Goal: Task Accomplishment & Management: Use online tool/utility

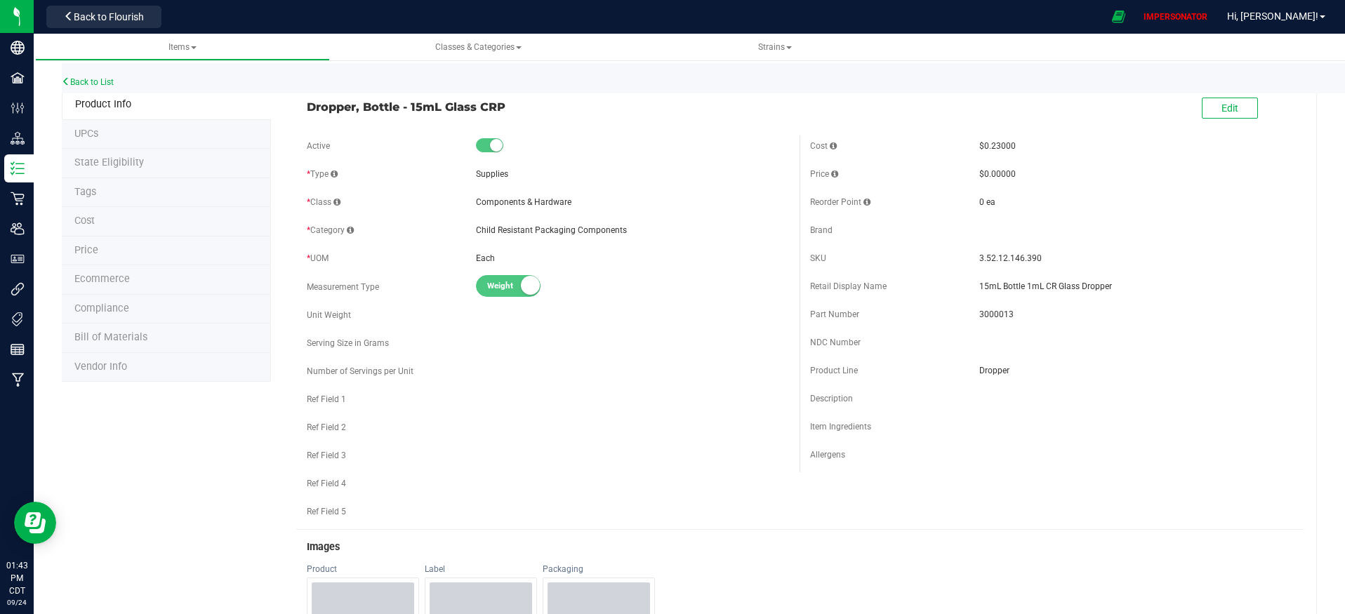
click at [326, 107] on span "Dropper, Bottle - 15mL Glass CRP" at bounding box center [548, 106] width 483 height 17
drag, startPoint x: 304, startPoint y: 105, endPoint x: 512, endPoint y: 106, distance: 207.8
click at [512, 106] on span "Dropper, Bottle - 15mL Glass CRP" at bounding box center [548, 106] width 483 height 17
copy span "Dropper, Bottle - 15mL Glass CRP"
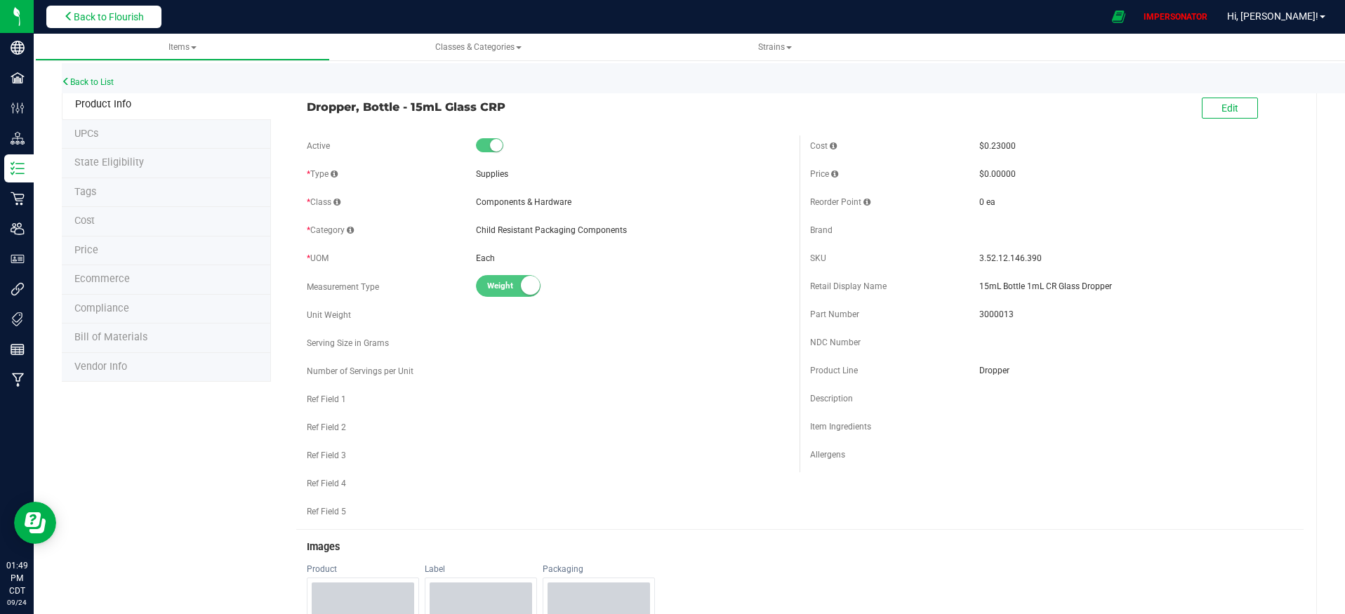
click at [98, 16] on span "Back to Flourish" at bounding box center [109, 16] width 70 height 11
click at [107, 21] on span "Back to Flourish" at bounding box center [109, 16] width 70 height 11
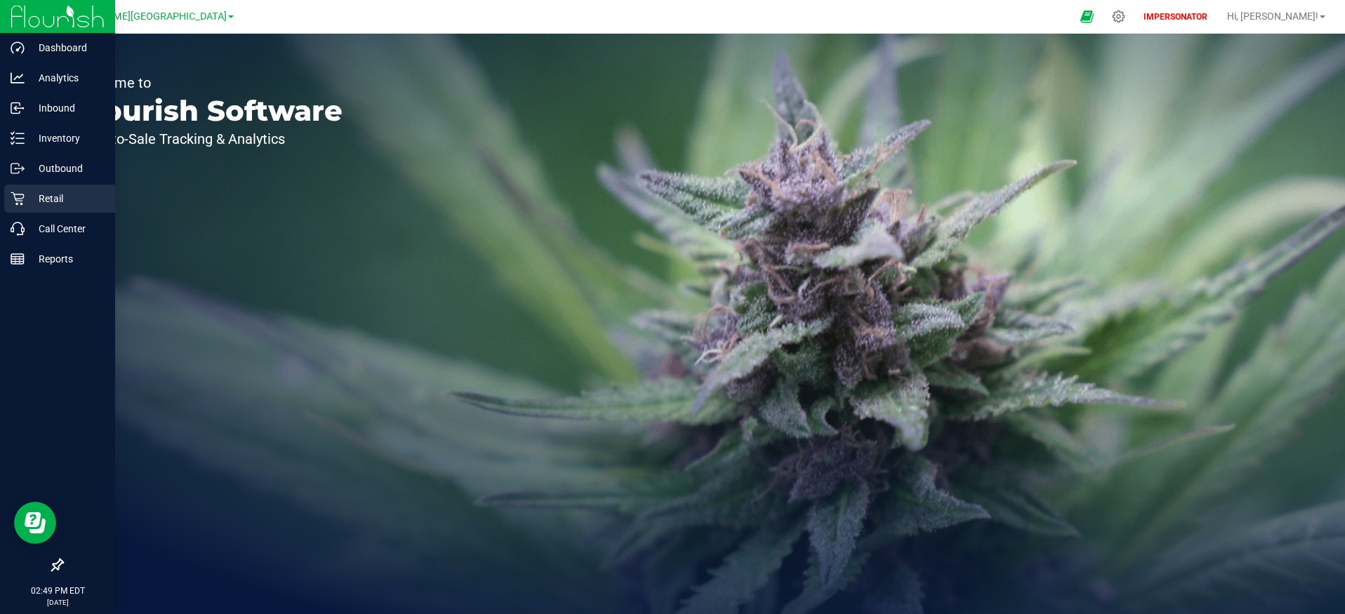
click at [27, 202] on p "Retail" at bounding box center [67, 198] width 84 height 17
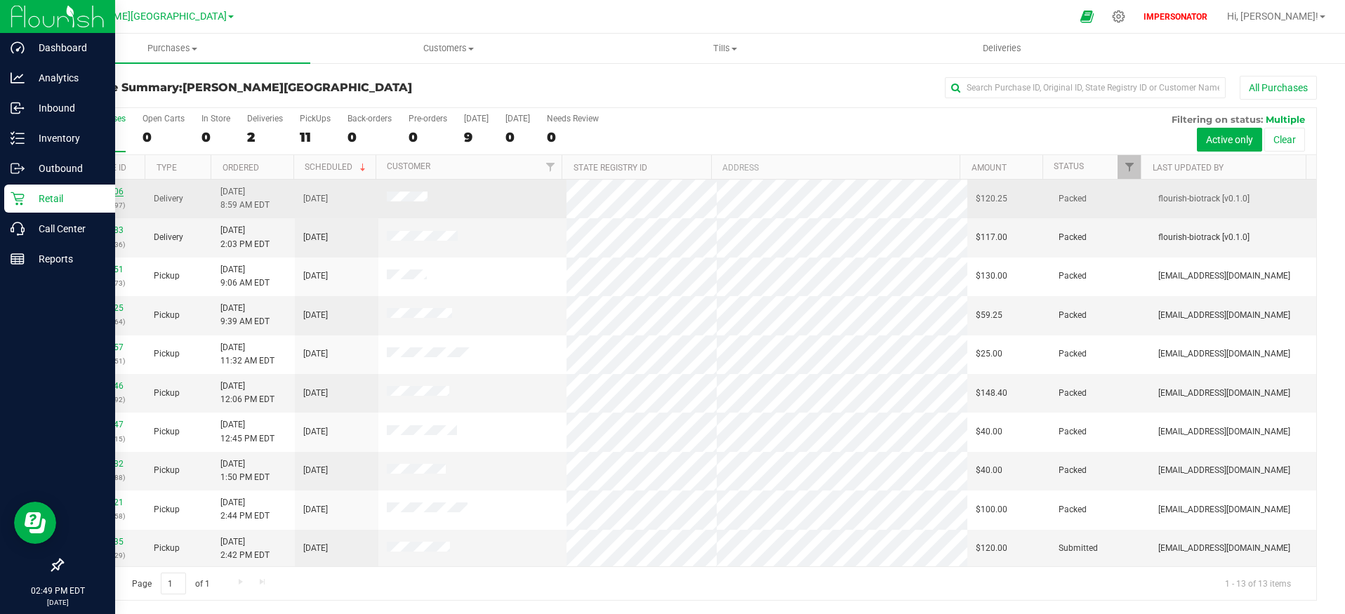
click at [114, 189] on link "11992006" at bounding box center [103, 192] width 39 height 10
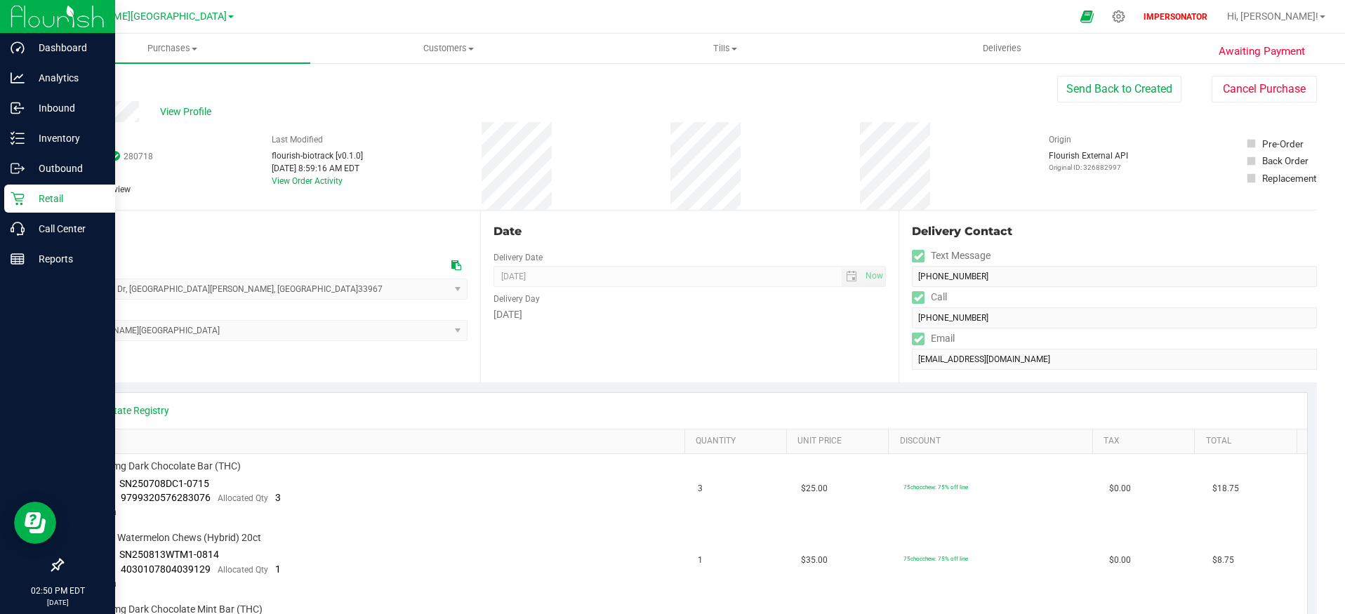
click at [76, 86] on link "Back" at bounding box center [72, 84] width 21 height 10
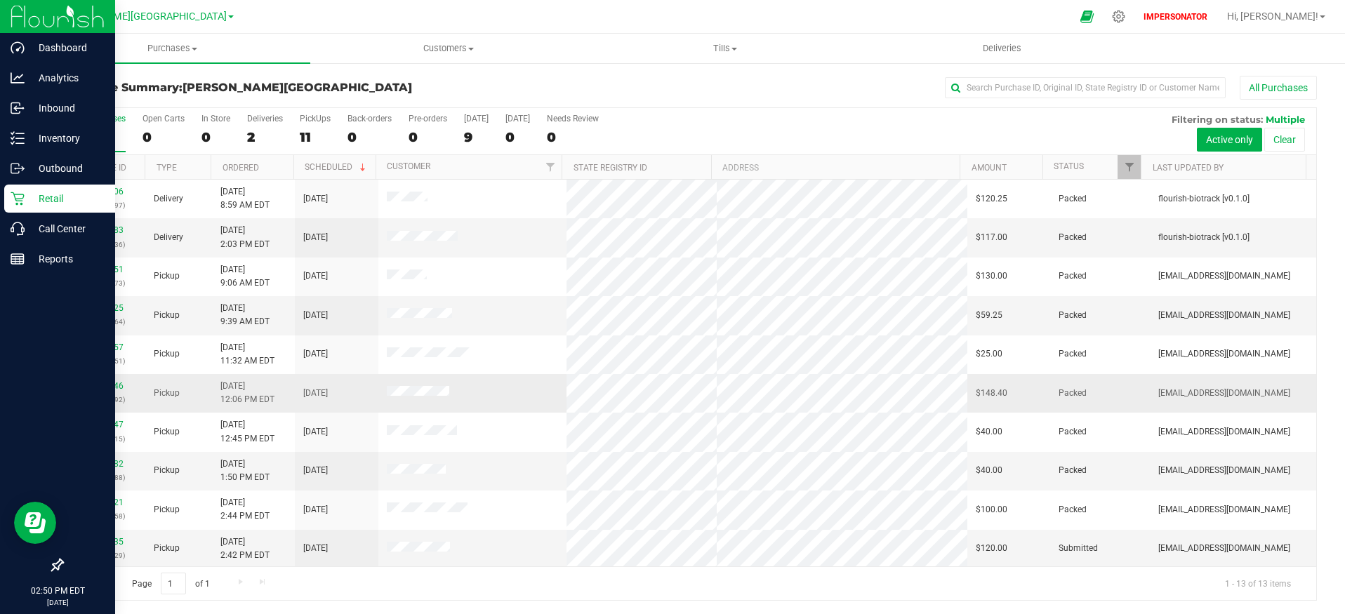
scroll to position [118, 0]
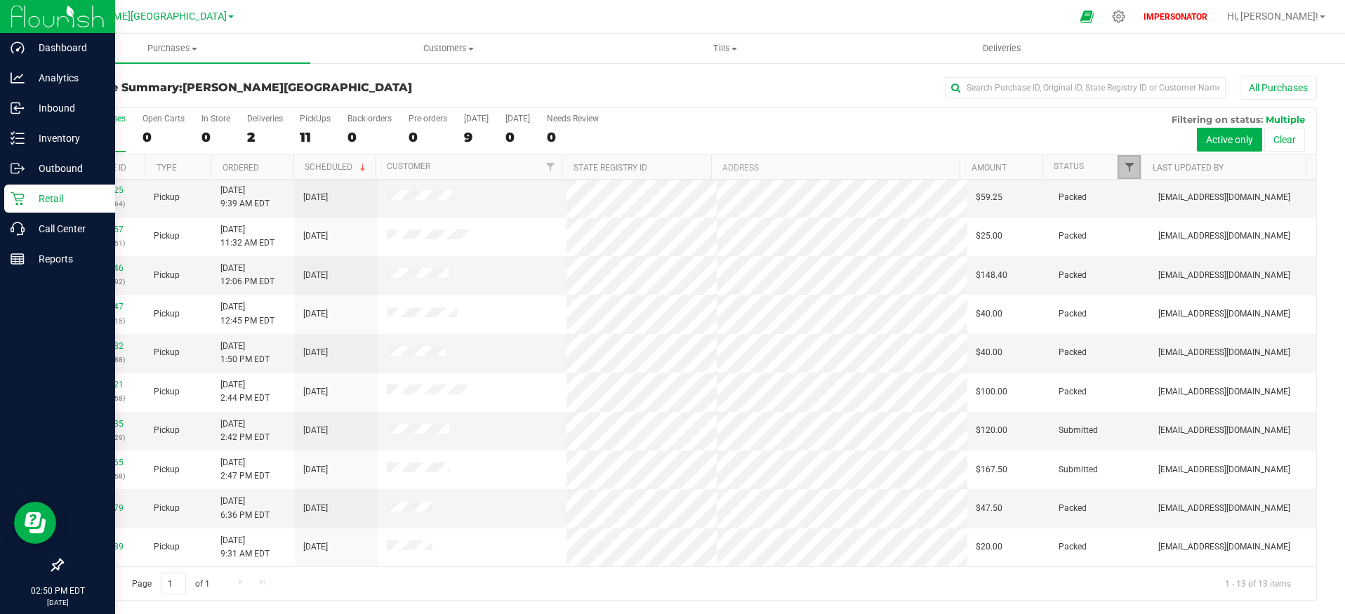
click at [1124, 168] on span "Filter" at bounding box center [1129, 166] width 11 height 11
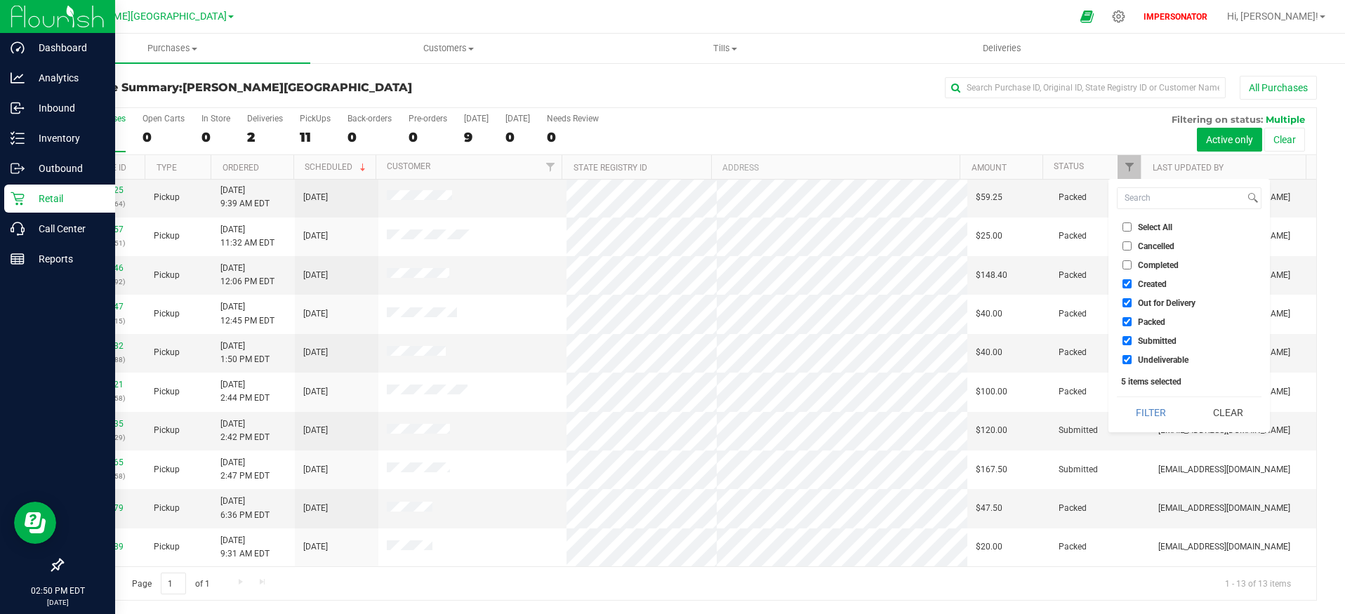
click at [1130, 228] on input "Select All" at bounding box center [1127, 227] width 9 height 9
checkbox input "true"
click at [1130, 228] on input "Select All" at bounding box center [1127, 227] width 9 height 9
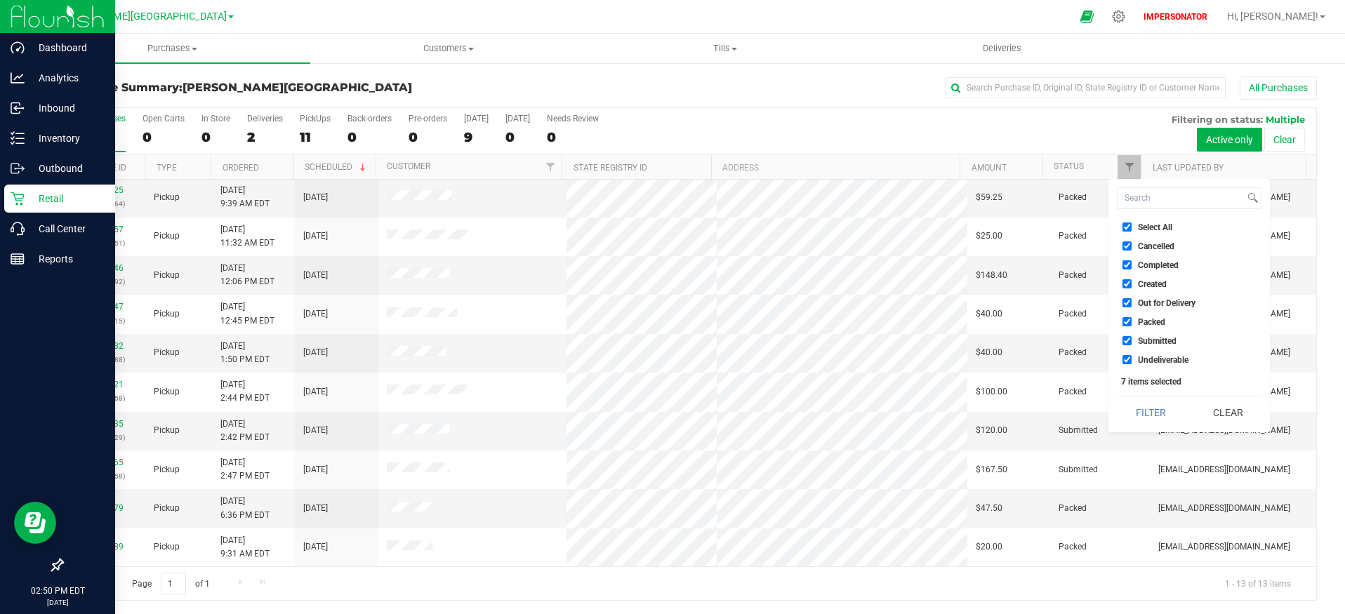
checkbox input "false"
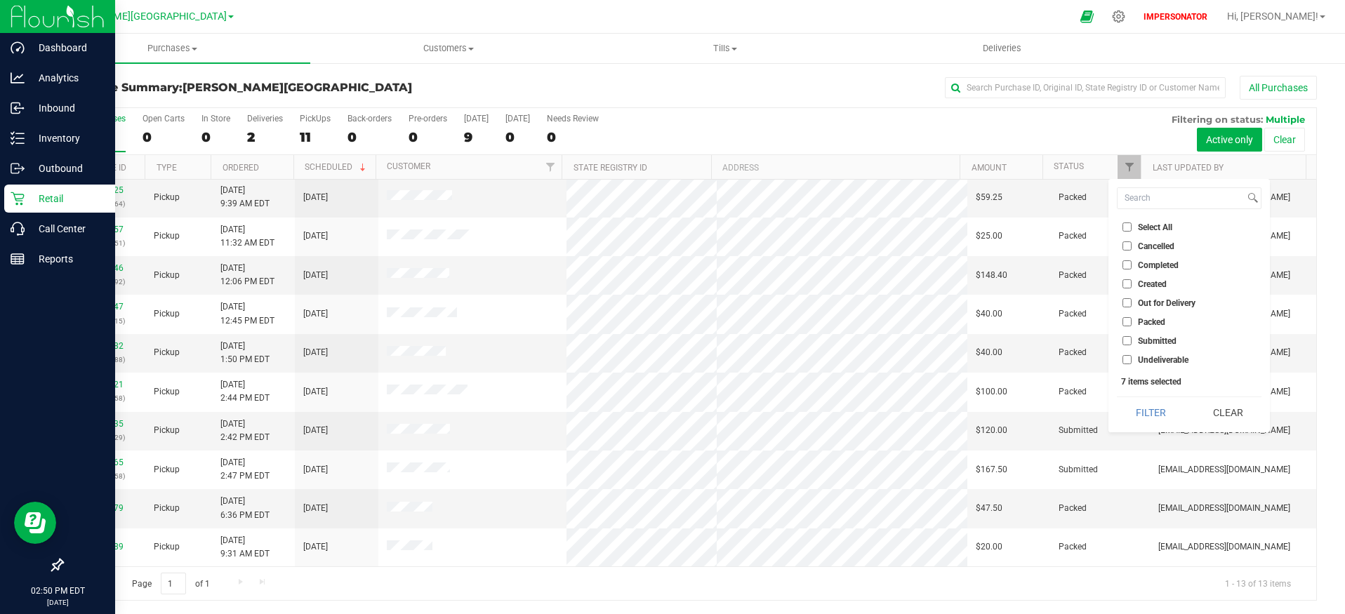
checkbox input "false"
click at [1129, 283] on input "Created" at bounding box center [1127, 283] width 9 height 9
checkbox input "true"
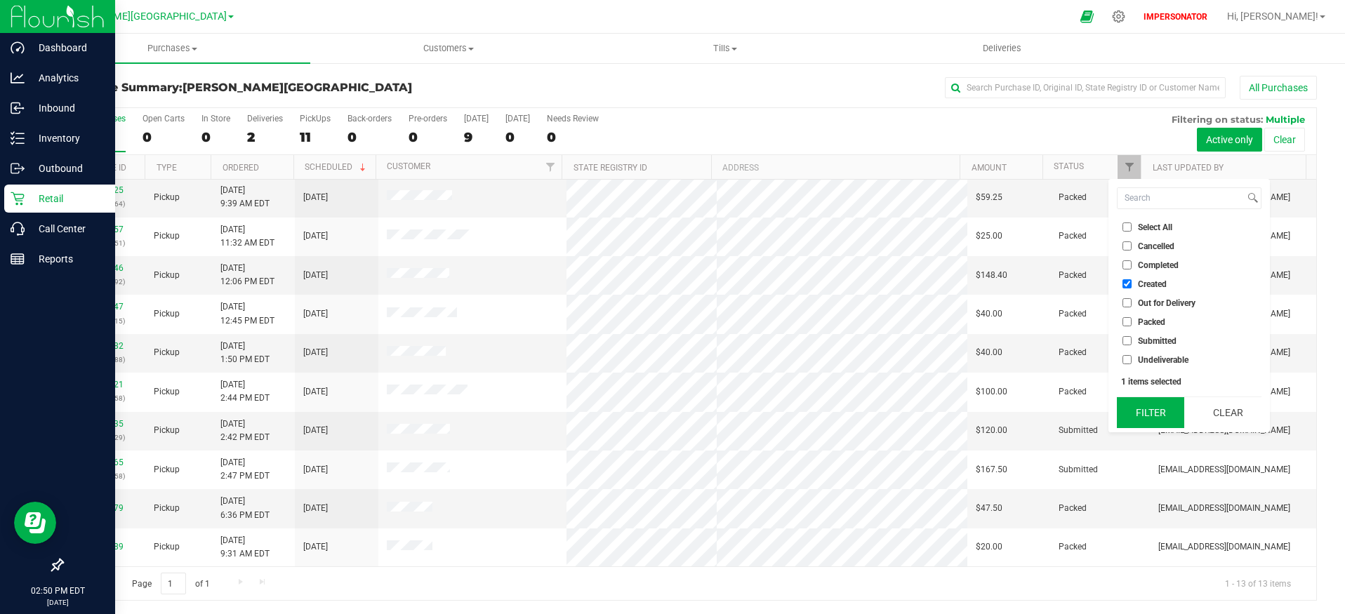
click at [1160, 414] on button "Filter" at bounding box center [1150, 412] width 67 height 31
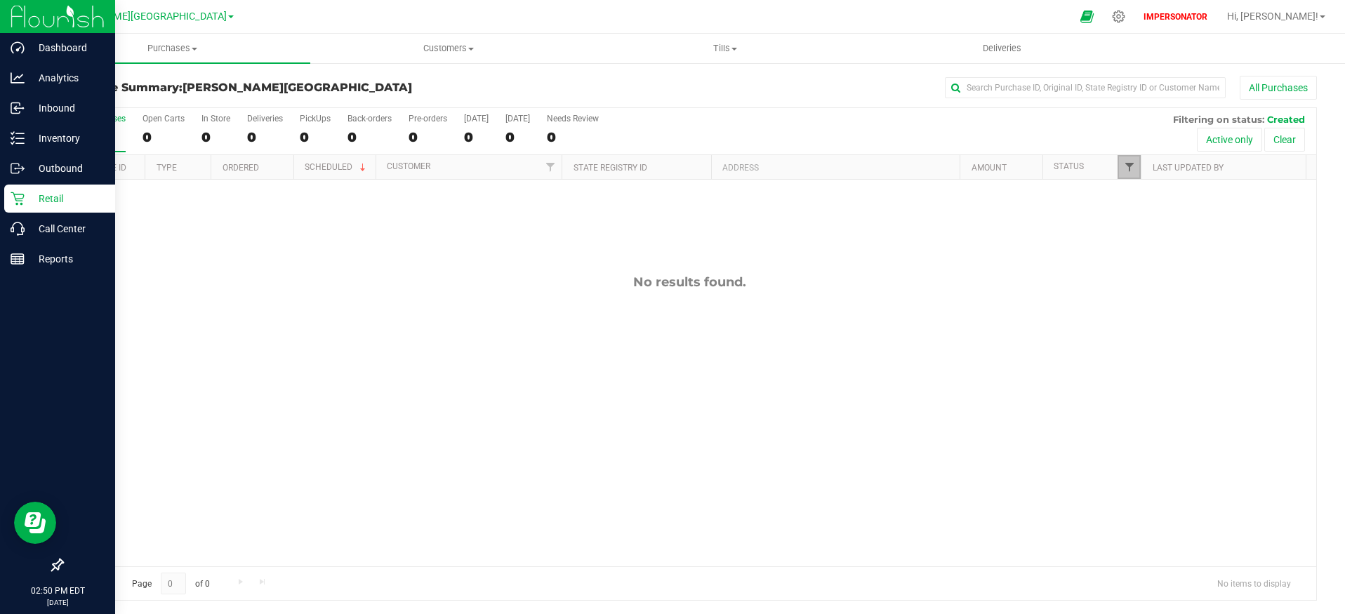
click at [1124, 168] on span "Filter" at bounding box center [1129, 166] width 11 height 11
click at [1127, 344] on input "Submitted" at bounding box center [1127, 340] width 9 height 9
checkbox input "true"
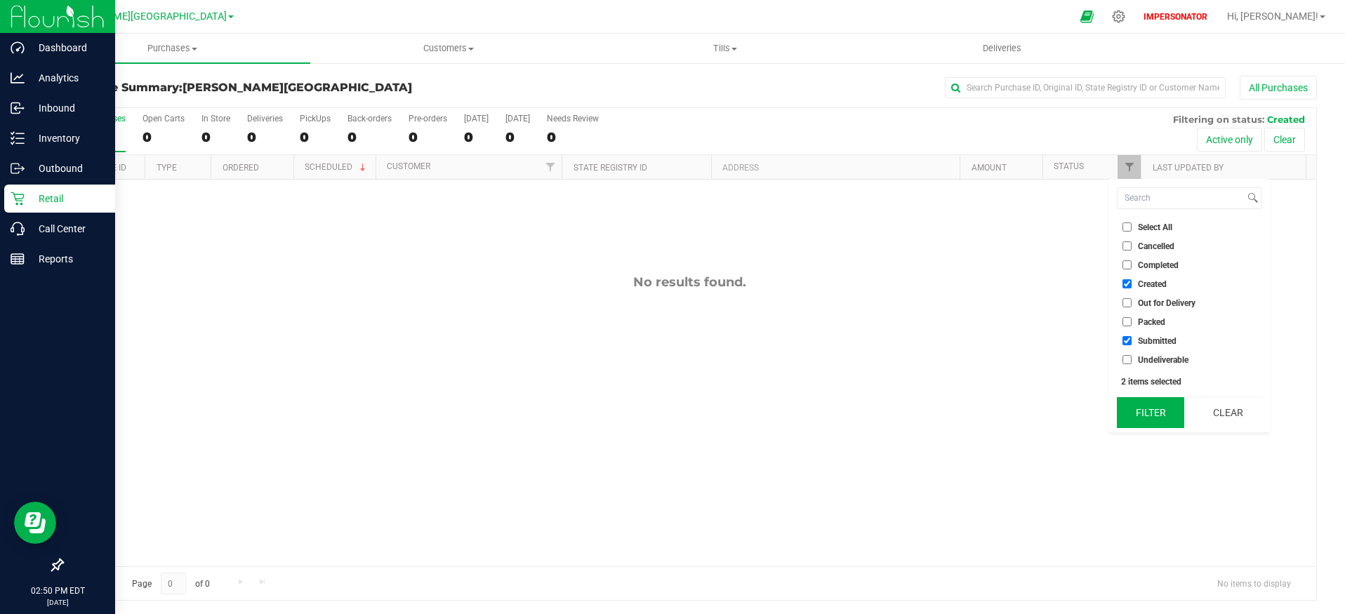
click at [1164, 425] on button "Filter" at bounding box center [1150, 412] width 67 height 31
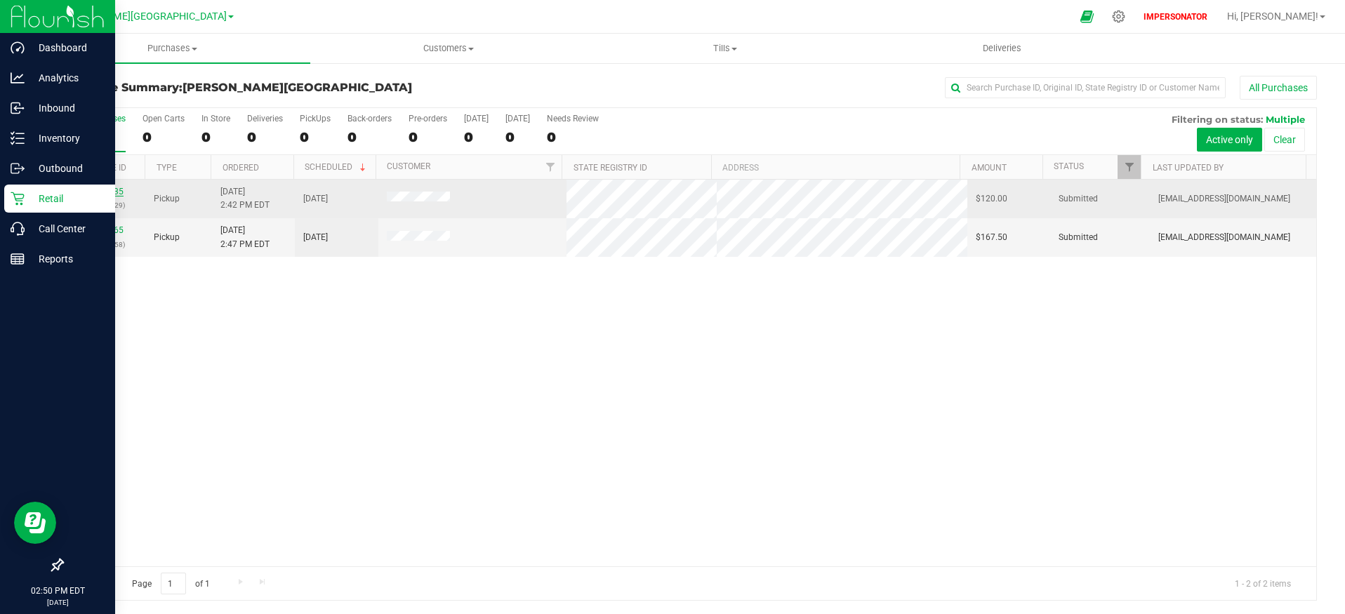
click at [110, 188] on link "11999335" at bounding box center [103, 192] width 39 height 10
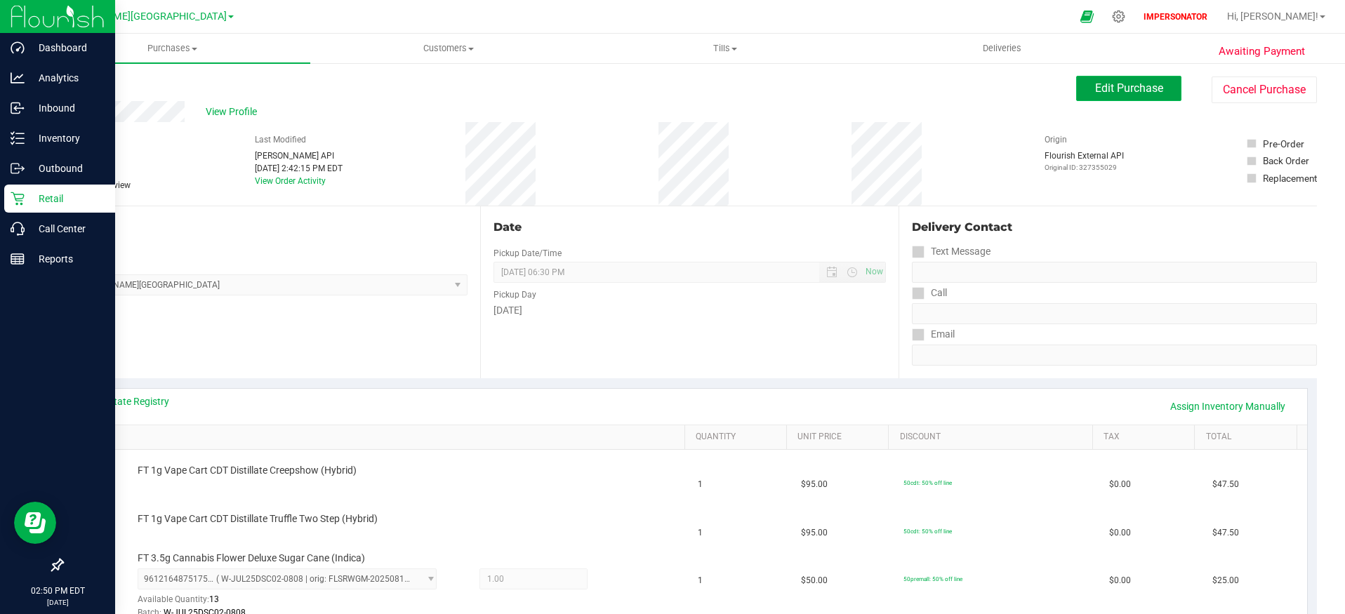
click at [1077, 85] on button "Edit Purchase" at bounding box center [1128, 88] width 105 height 25
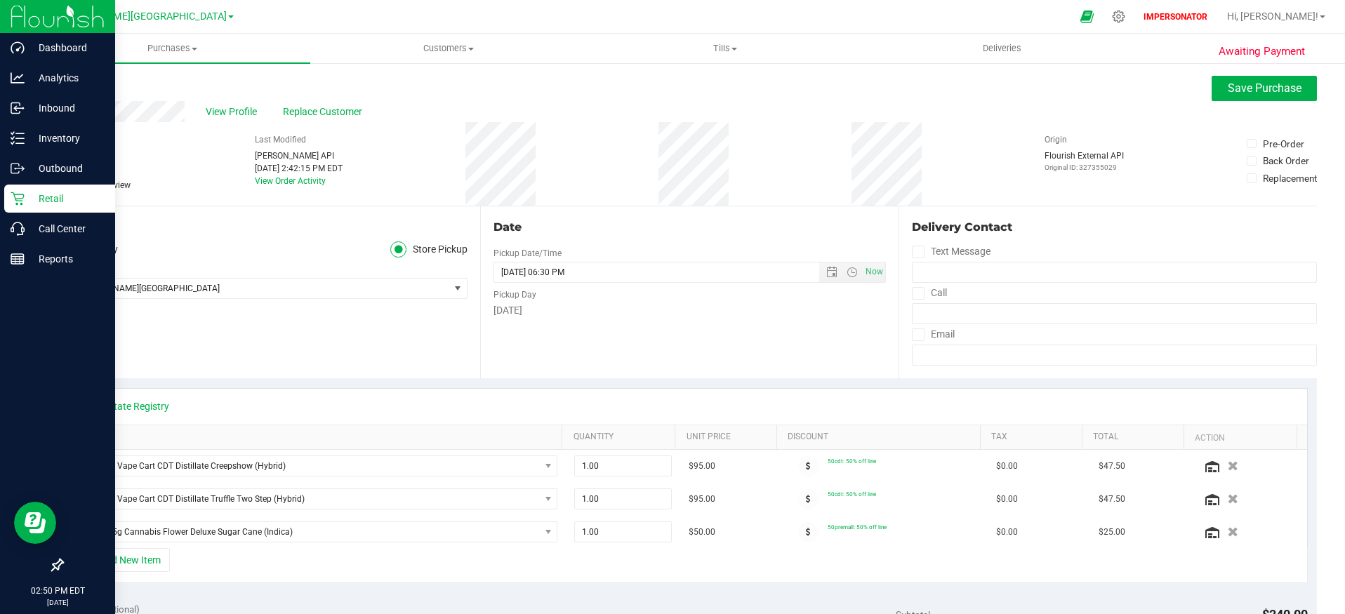
scroll to position [289, 0]
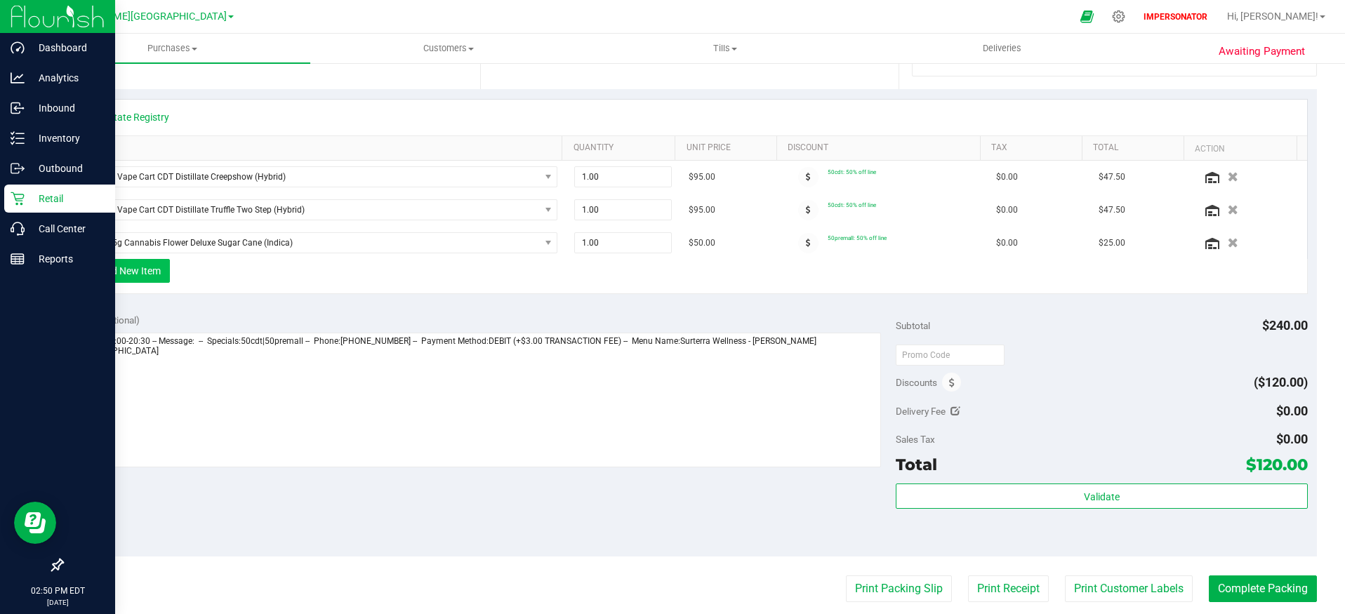
click at [154, 277] on button "+ Add New Item" at bounding box center [126, 271] width 87 height 24
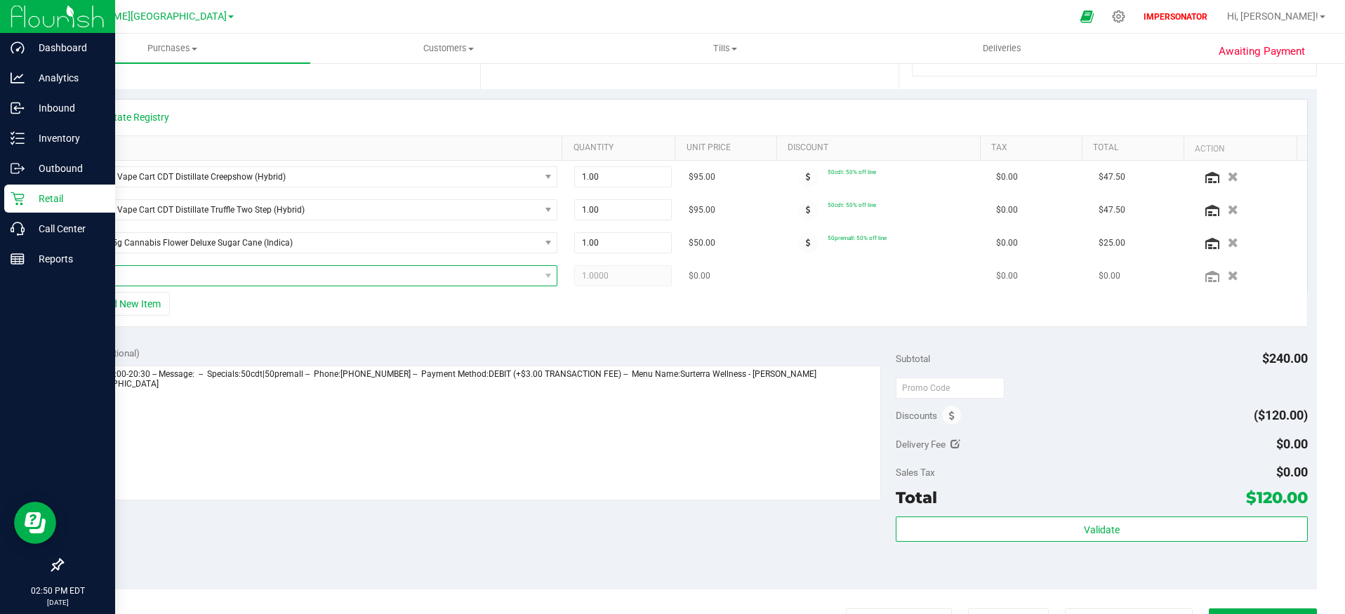
click at [157, 279] on span "NO DATA FOUND" at bounding box center [310, 276] width 458 height 20
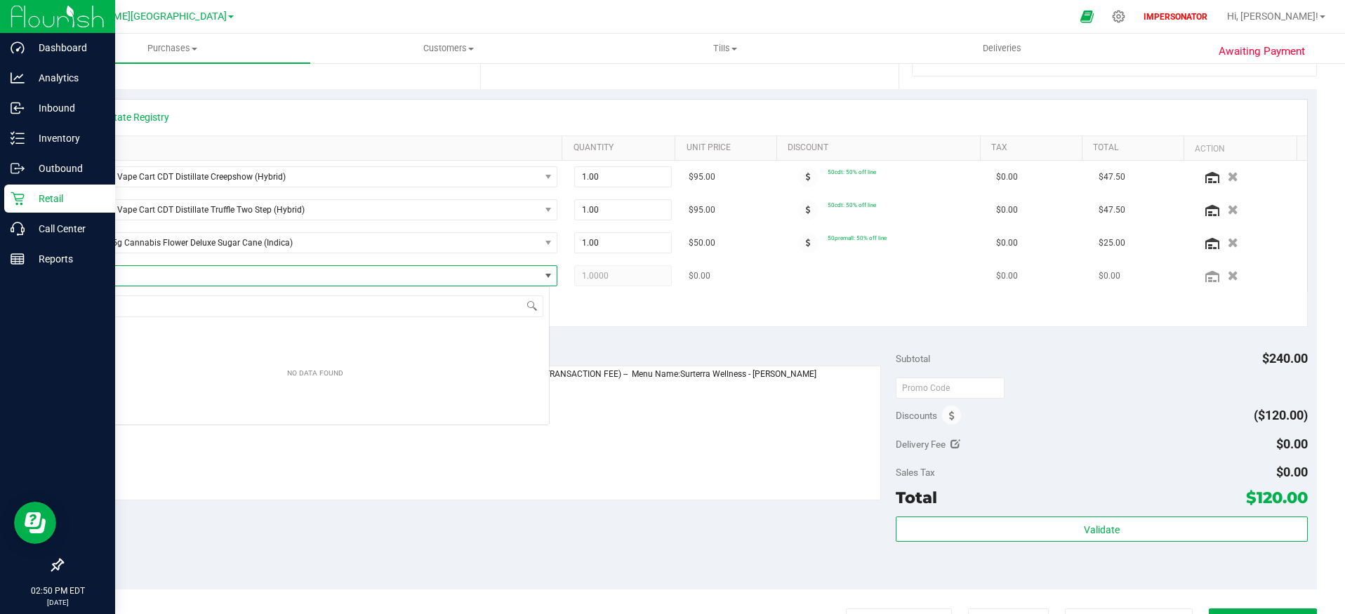
scroll to position [21, 468]
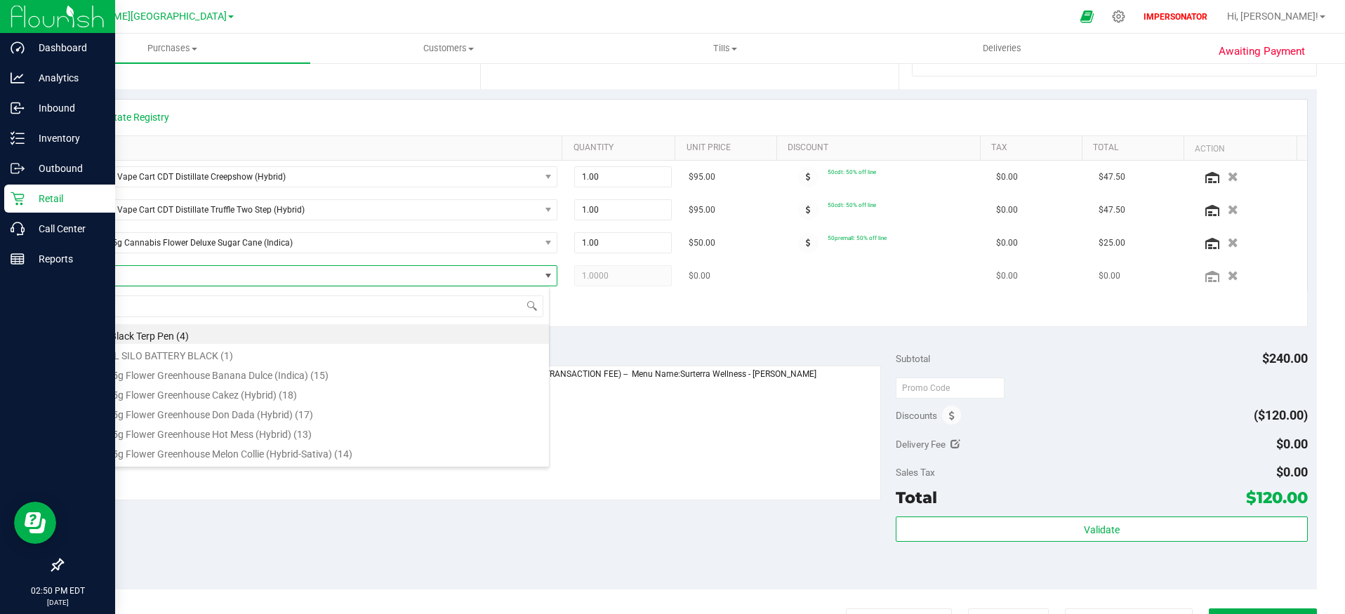
click at [157, 279] on span at bounding box center [310, 276] width 458 height 20
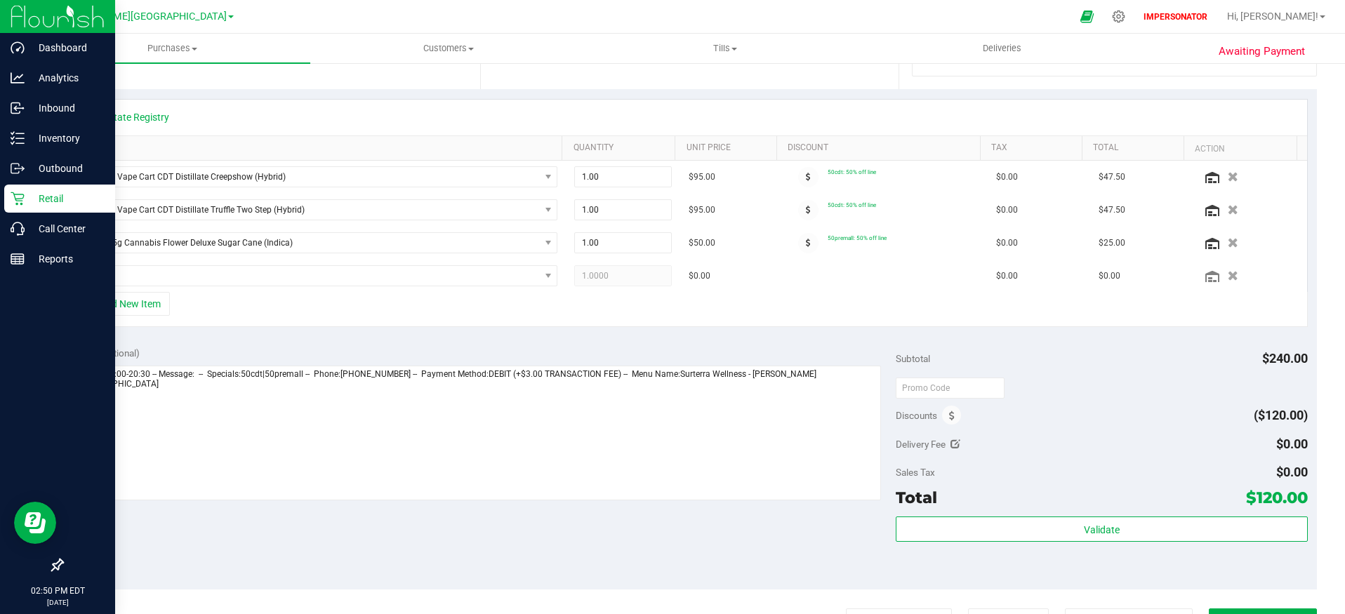
click at [233, 311] on div "+ Add New Item" at bounding box center [690, 309] width 1236 height 35
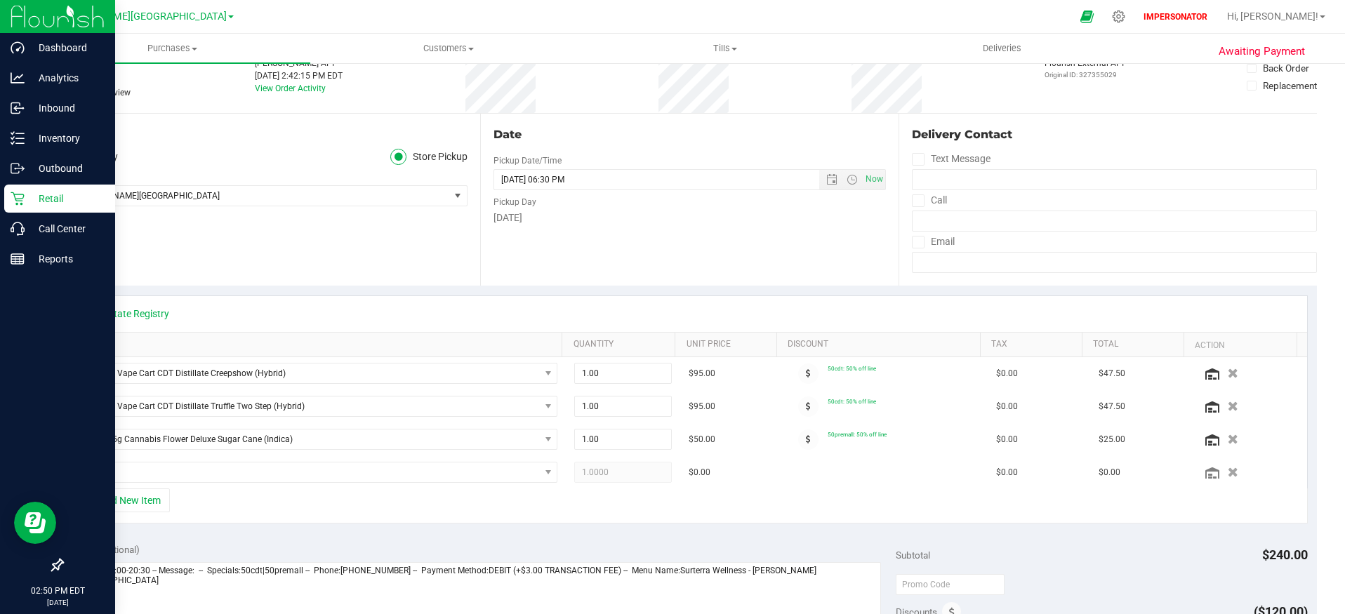
scroll to position [0, 0]
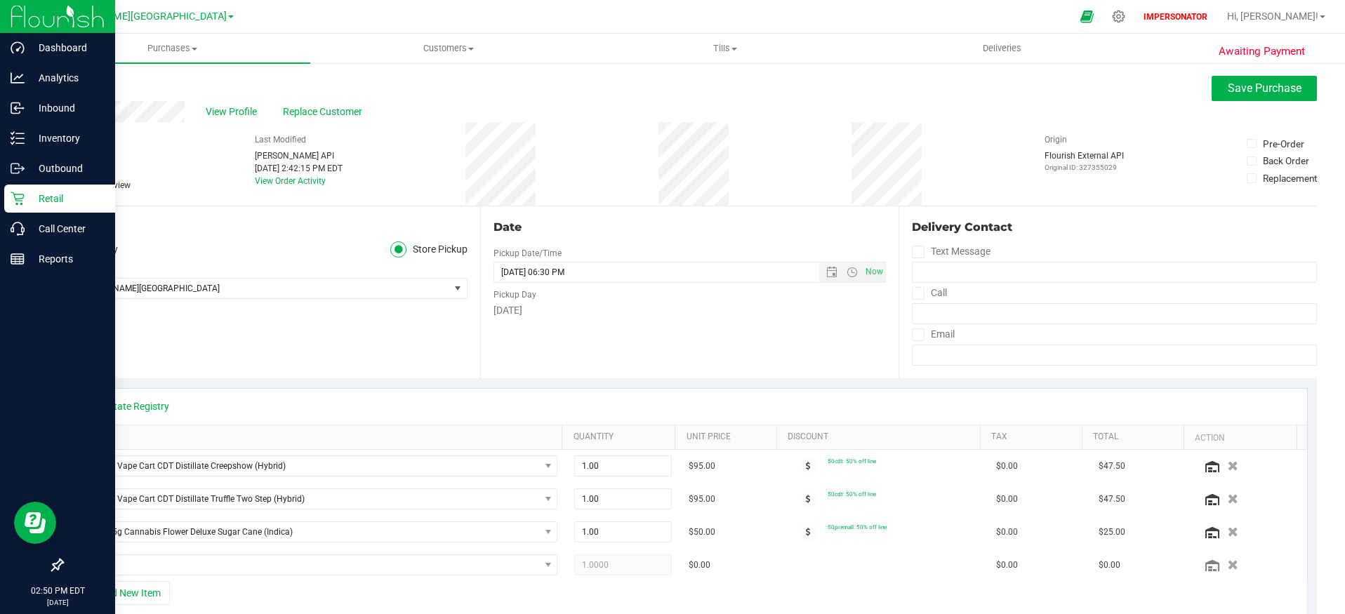
click at [87, 82] on div "Back Save Purchase" at bounding box center [689, 88] width 1255 height 25
click at [81, 85] on link "Back" at bounding box center [72, 84] width 21 height 10
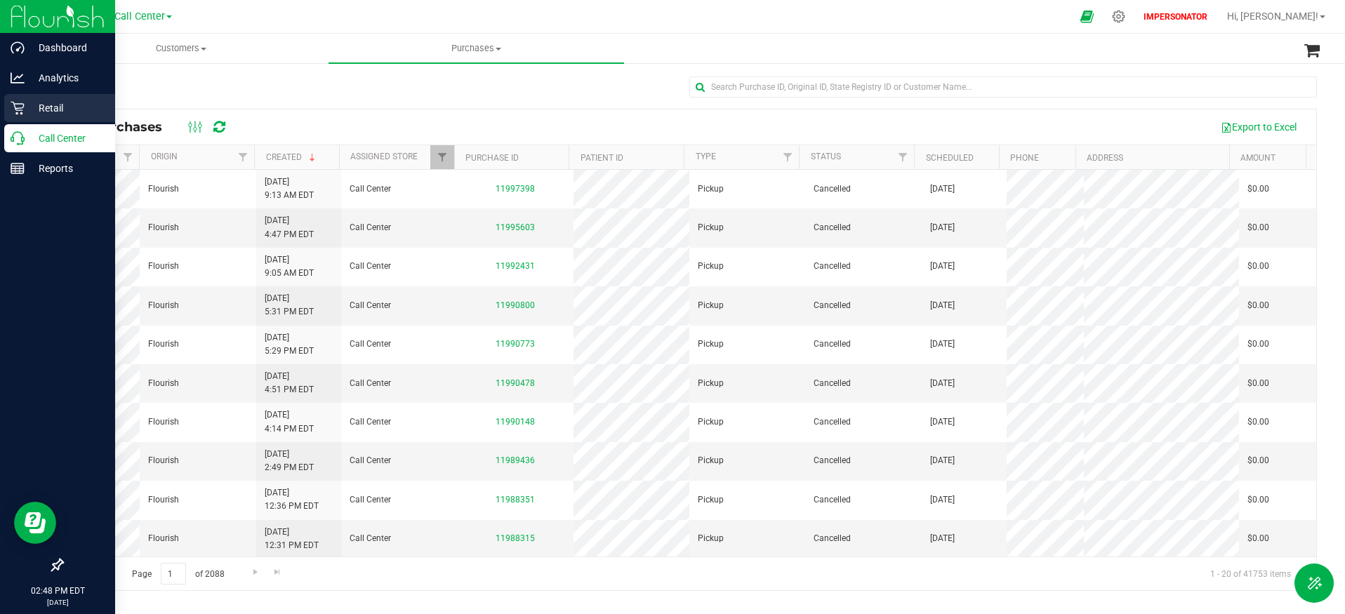
click at [52, 114] on p "Retail" at bounding box center [67, 108] width 84 height 17
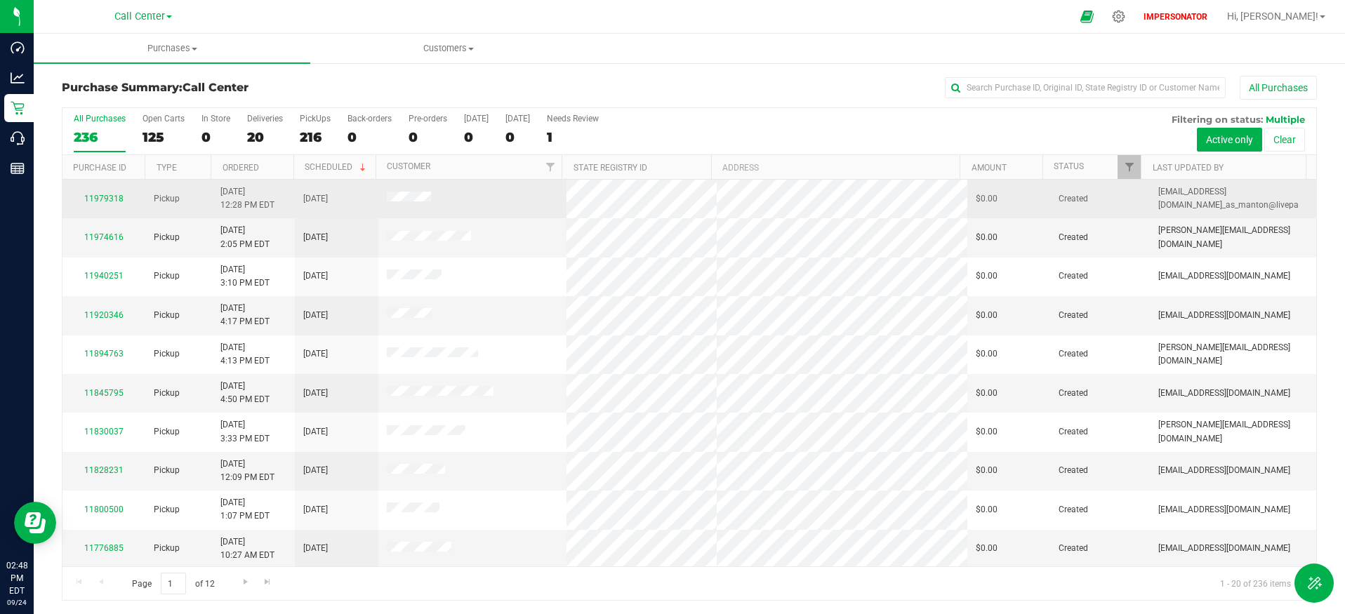
click at [129, 190] on td "11979318" at bounding box center [103, 199] width 83 height 39
click at [113, 199] on link "11979318" at bounding box center [103, 199] width 39 height 10
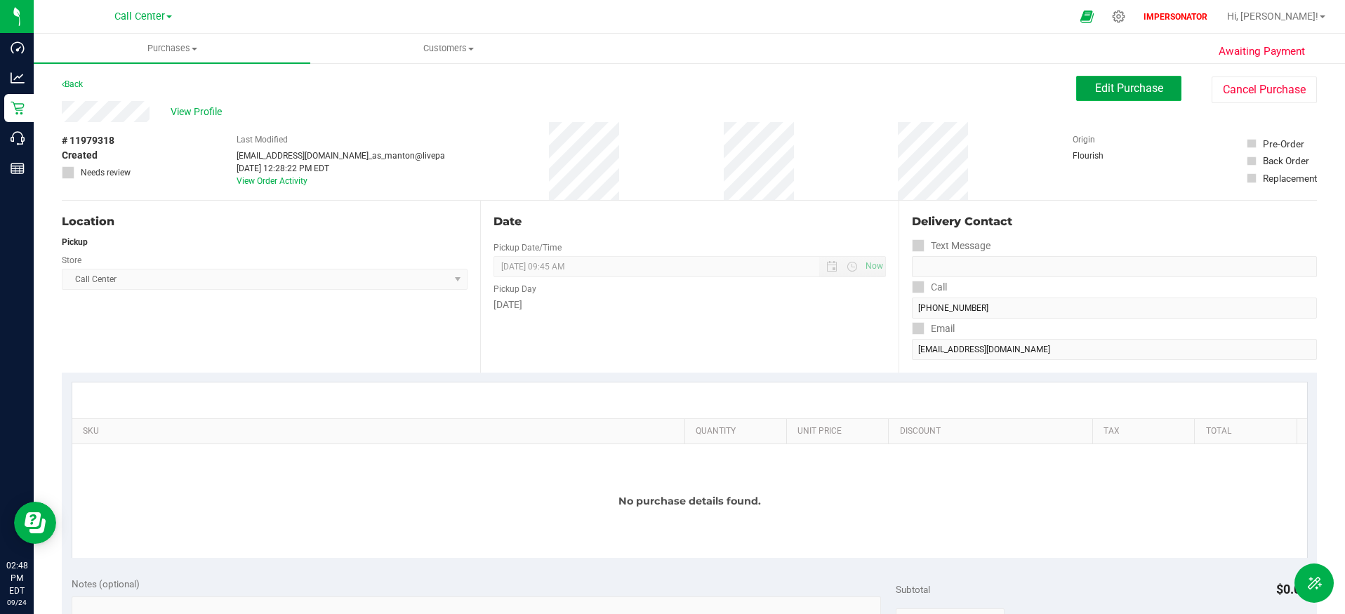
click at [1151, 85] on span "Edit Purchase" at bounding box center [1129, 87] width 68 height 13
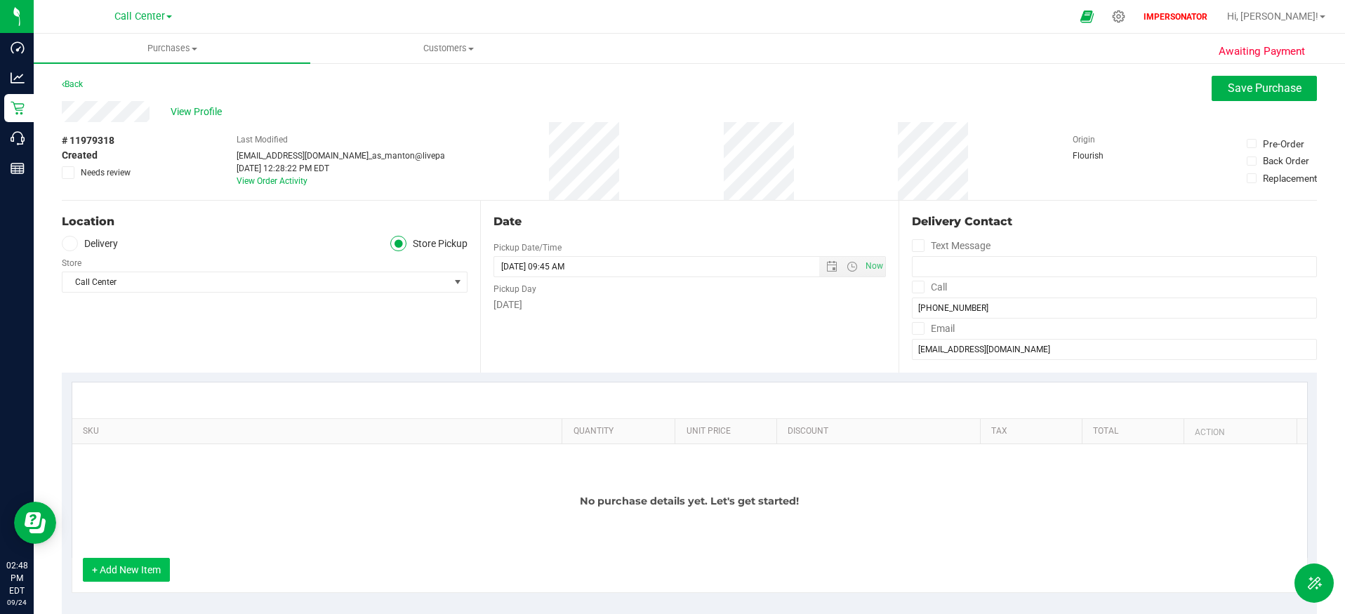
click at [121, 576] on button "+ Add New Item" at bounding box center [126, 570] width 87 height 24
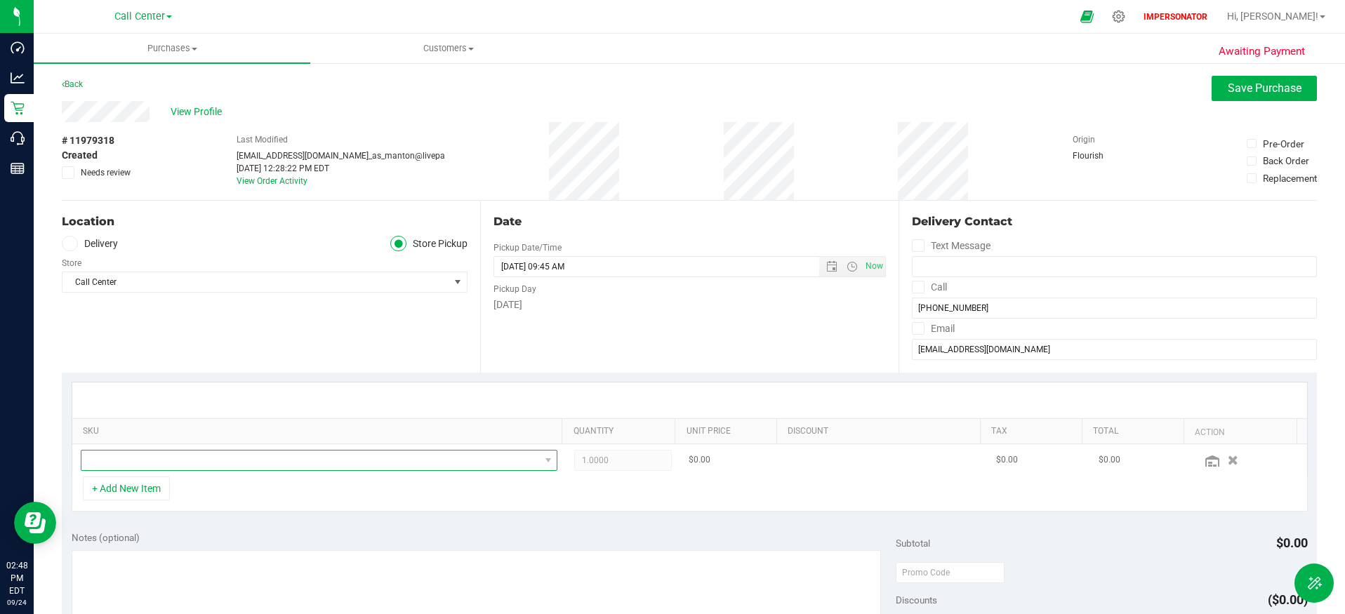
click at [188, 463] on span "NO DATA FOUND" at bounding box center [310, 461] width 458 height 20
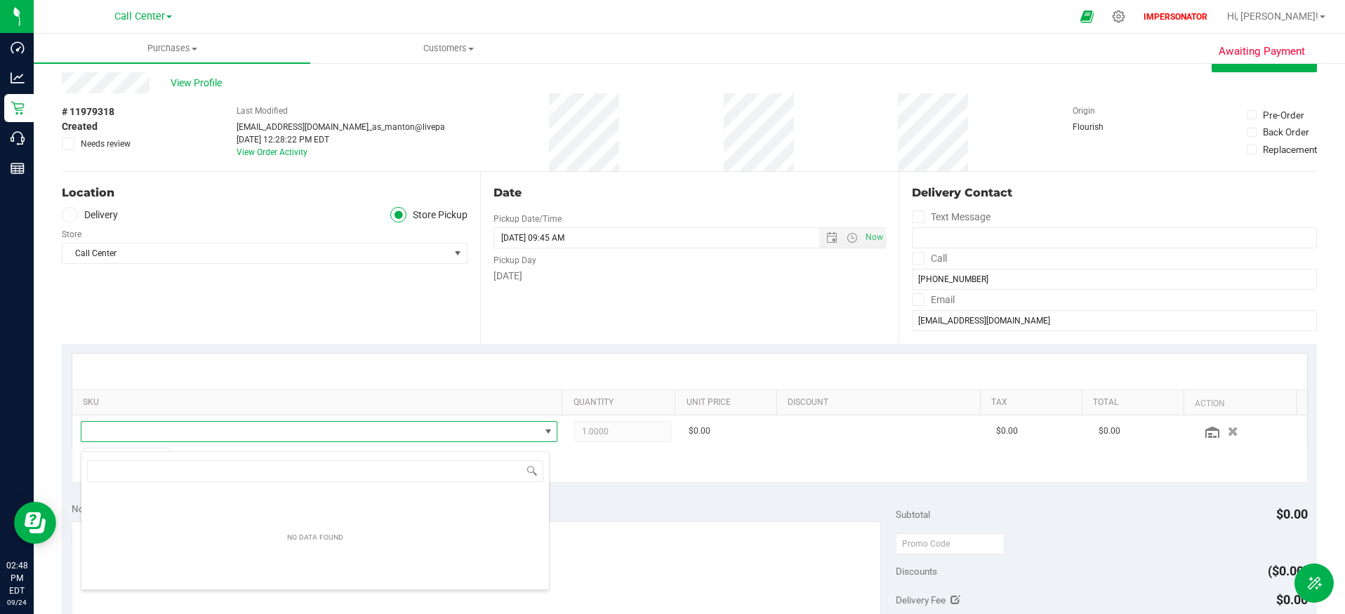
scroll to position [34, 0]
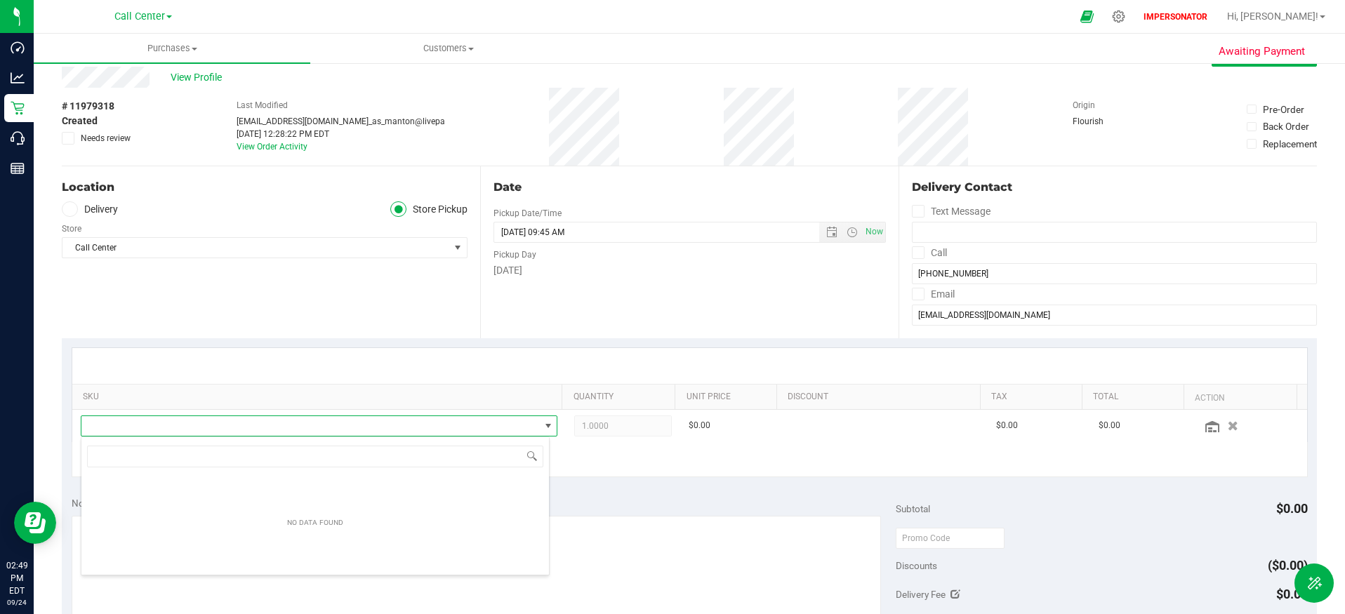
click at [232, 277] on div "Location Delivery Store Pickup Store Call Center Select Store Bonita Springs WC…" at bounding box center [271, 252] width 418 height 172
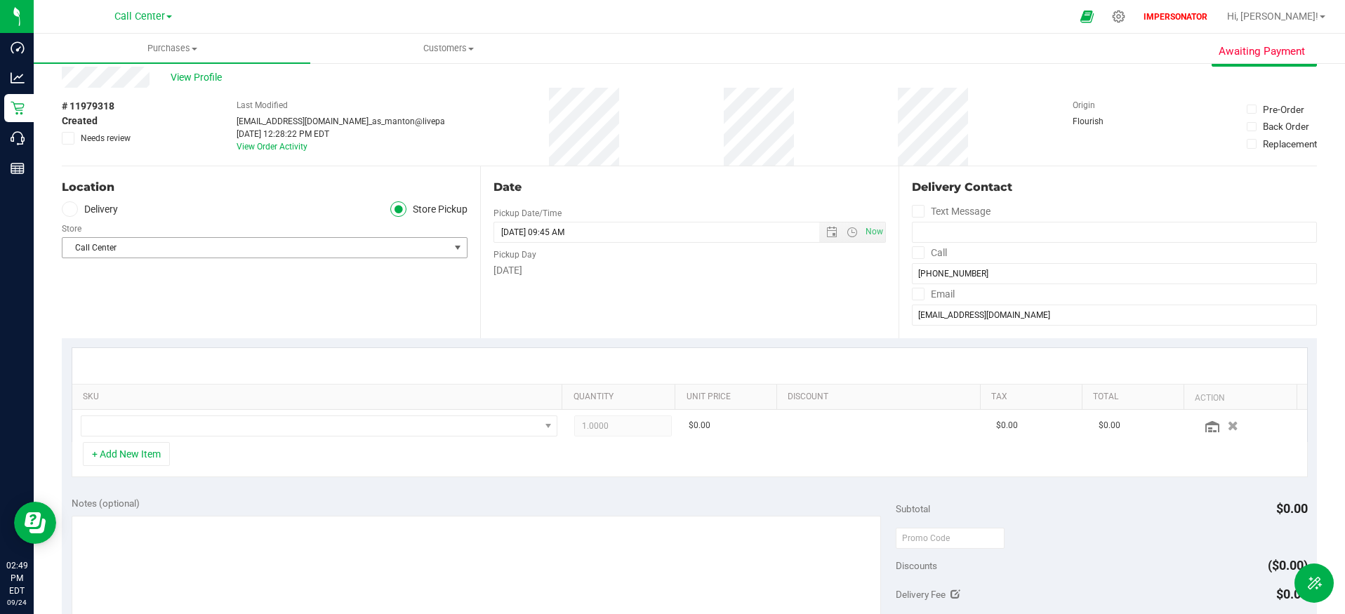
click at [220, 246] on span "Call Center" at bounding box center [255, 248] width 387 height 20
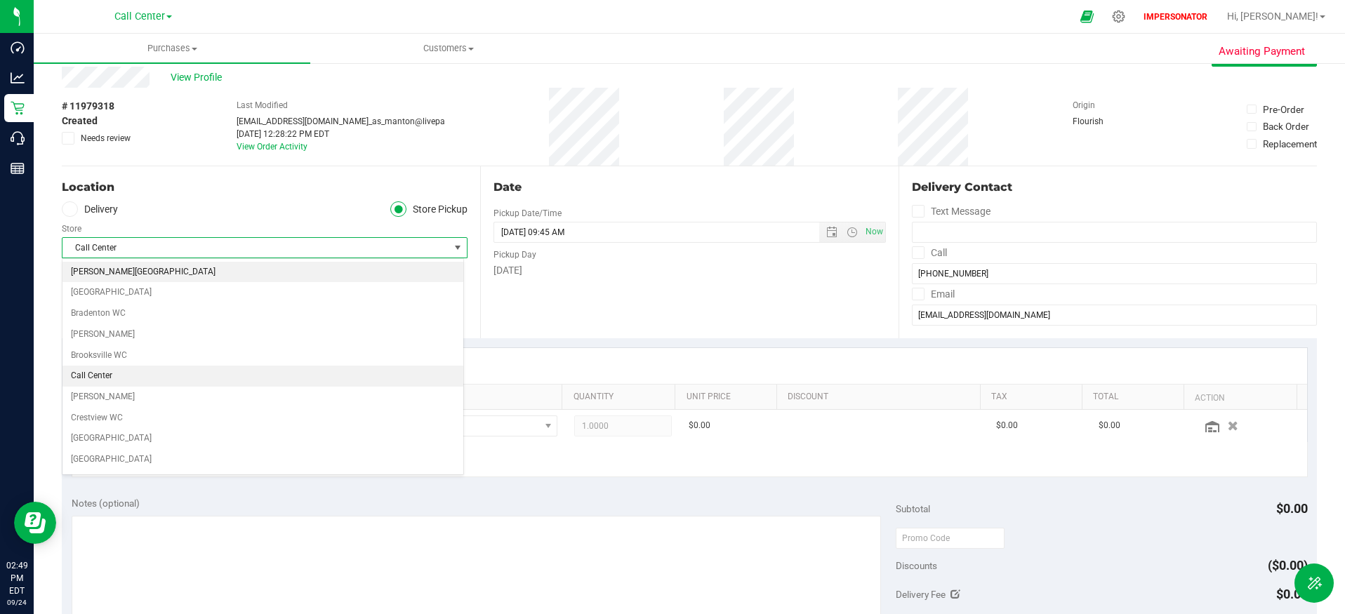
click at [222, 275] on li "[PERSON_NAME][GEOGRAPHIC_DATA]" at bounding box center [262, 272] width 401 height 21
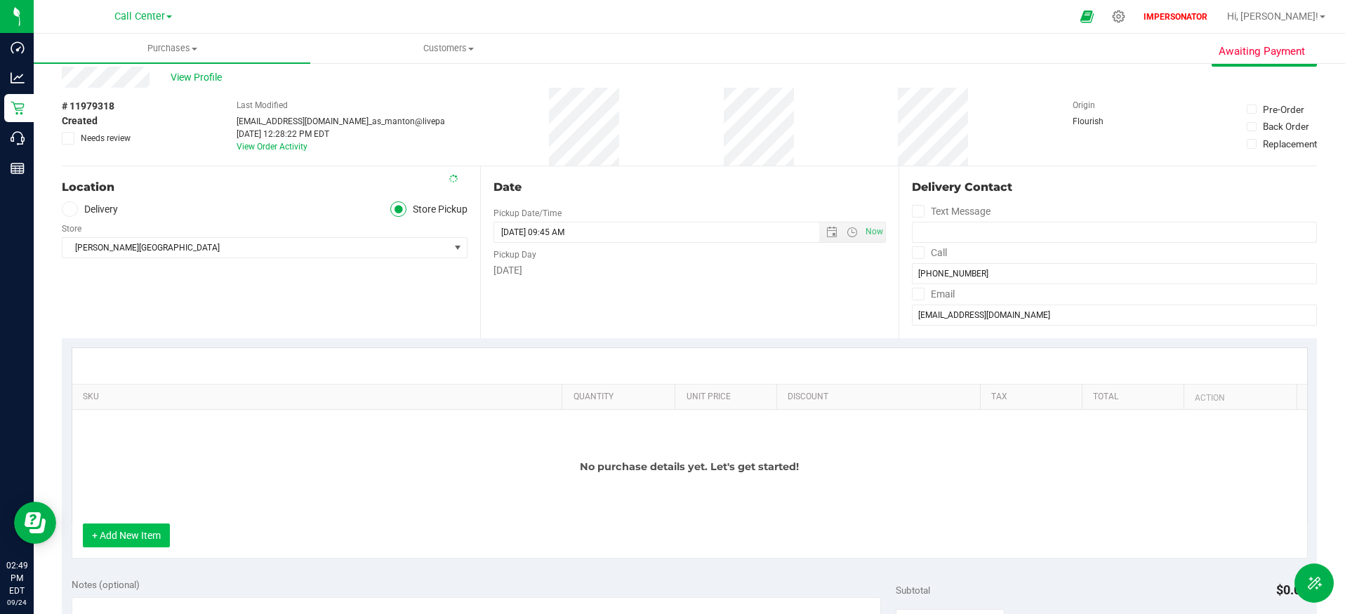
click at [109, 530] on button "+ Add New Item" at bounding box center [126, 536] width 87 height 24
click at [158, 450] on div "No purchase details yet. Let's get started!" at bounding box center [689, 467] width 1235 height 114
click at [149, 540] on button "+ Add New Item" at bounding box center [126, 536] width 87 height 24
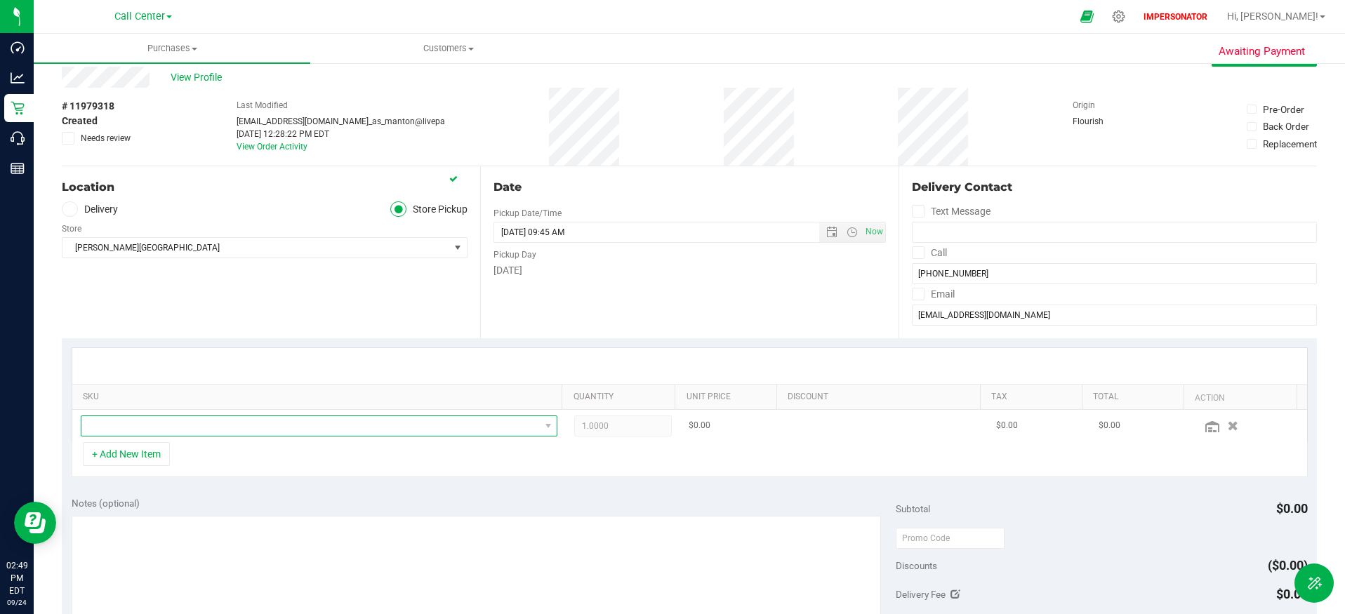
click at [179, 431] on span "NO DATA FOUND" at bounding box center [310, 426] width 458 height 20
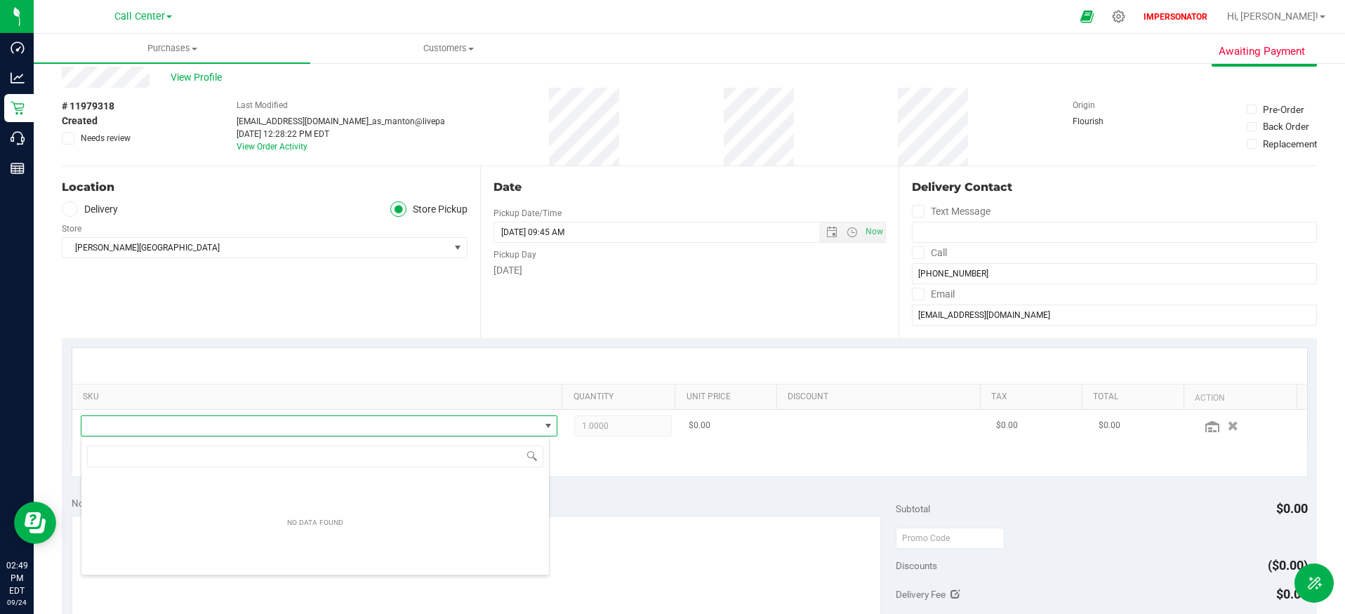
scroll to position [21, 464]
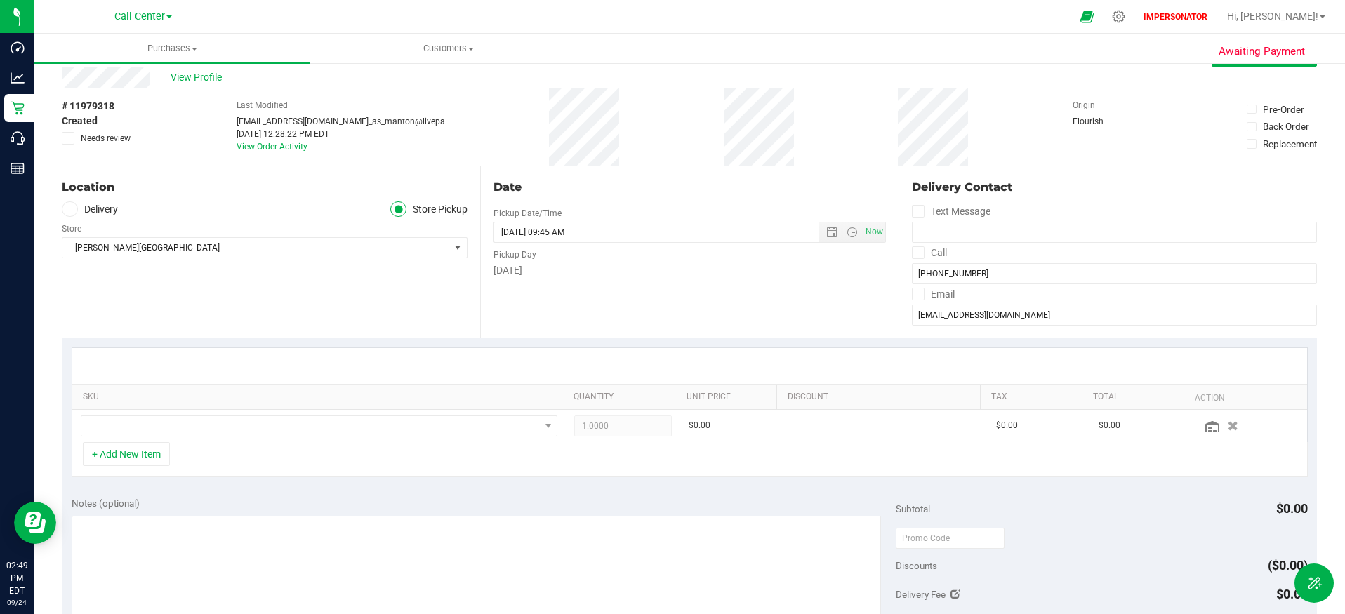
click at [194, 445] on div "+ Add New Item" at bounding box center [690, 459] width 1236 height 35
click at [135, 244] on span "[PERSON_NAME][GEOGRAPHIC_DATA]" at bounding box center [255, 248] width 387 height 20
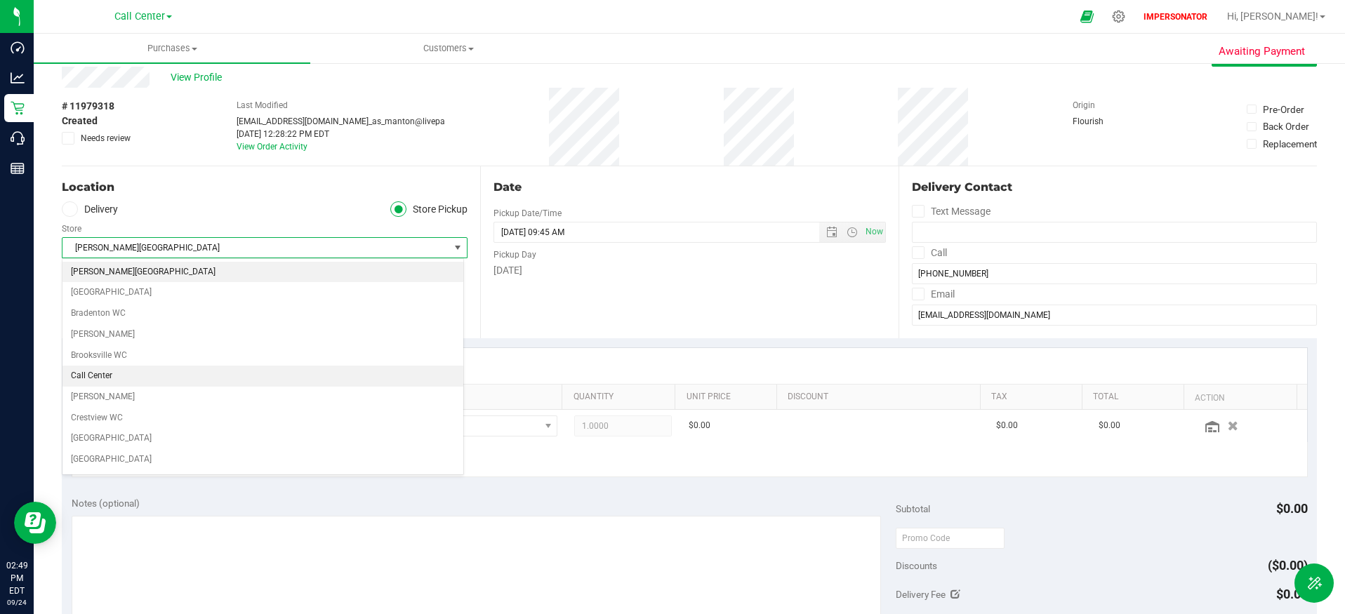
click at [166, 369] on li "Call Center" at bounding box center [262, 376] width 401 height 21
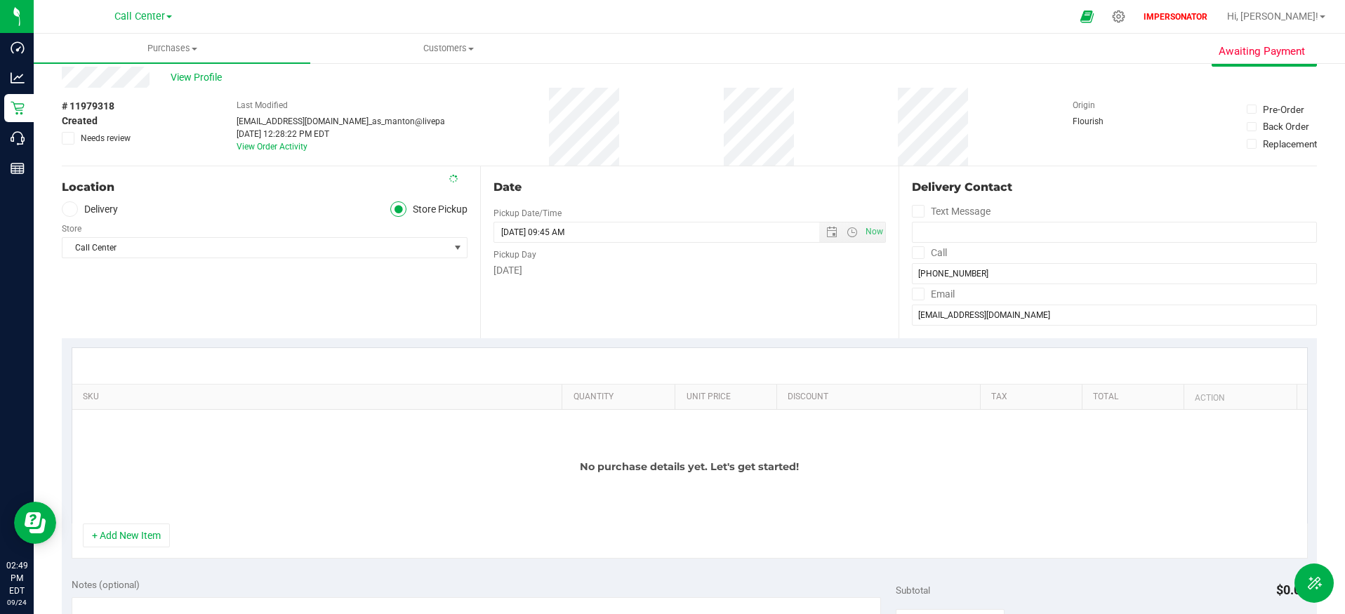
drag, startPoint x: 202, startPoint y: 323, endPoint x: 199, endPoint y: 317, distance: 7.2
click at [202, 322] on div "Location Delivery Store Pickup Store Call Center Select Store Bonita Springs WC…" at bounding box center [271, 252] width 418 height 172
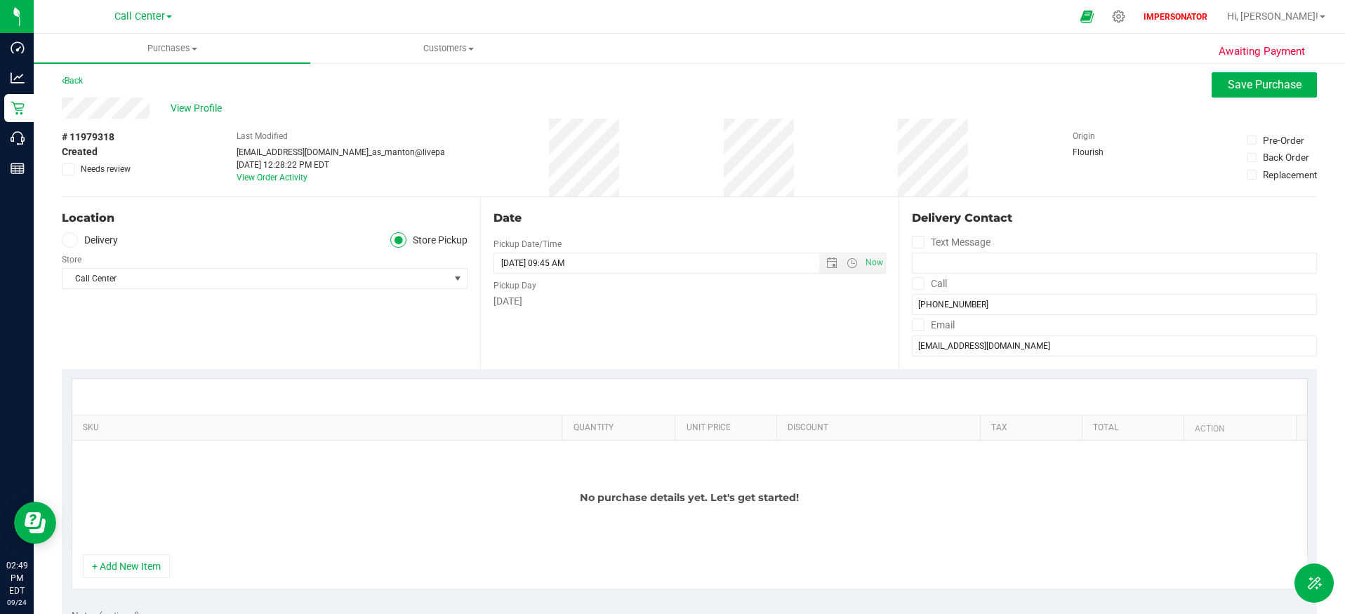
scroll to position [0, 0]
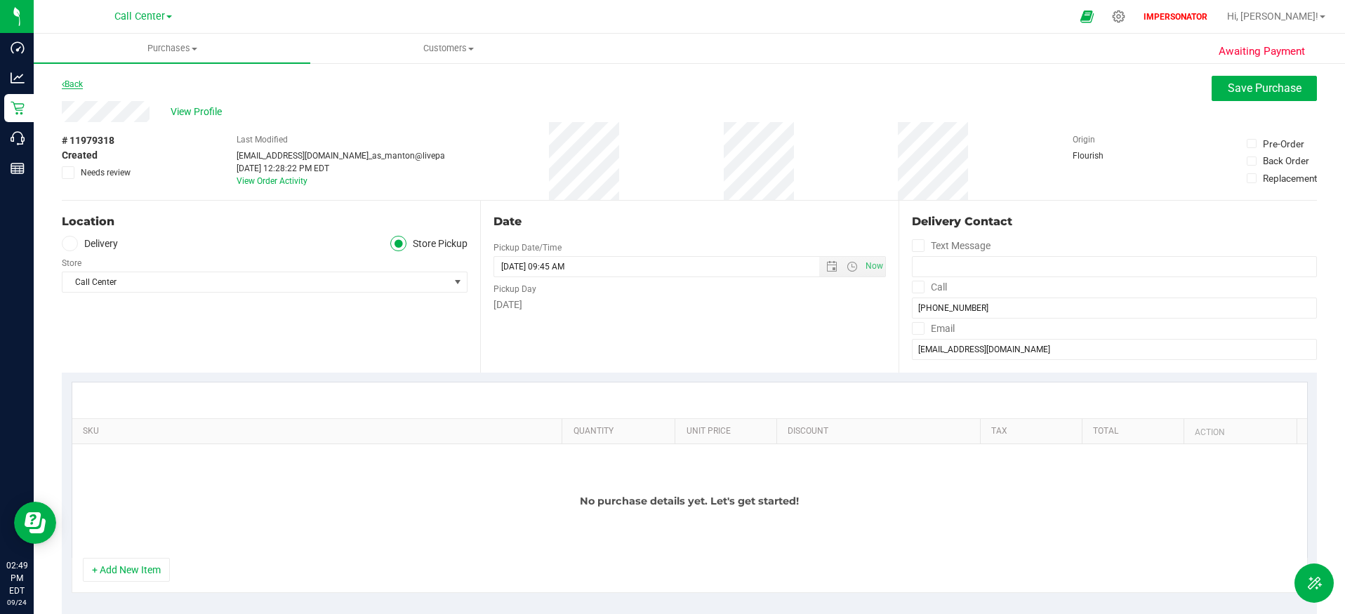
click at [76, 84] on link "Back" at bounding box center [72, 84] width 21 height 10
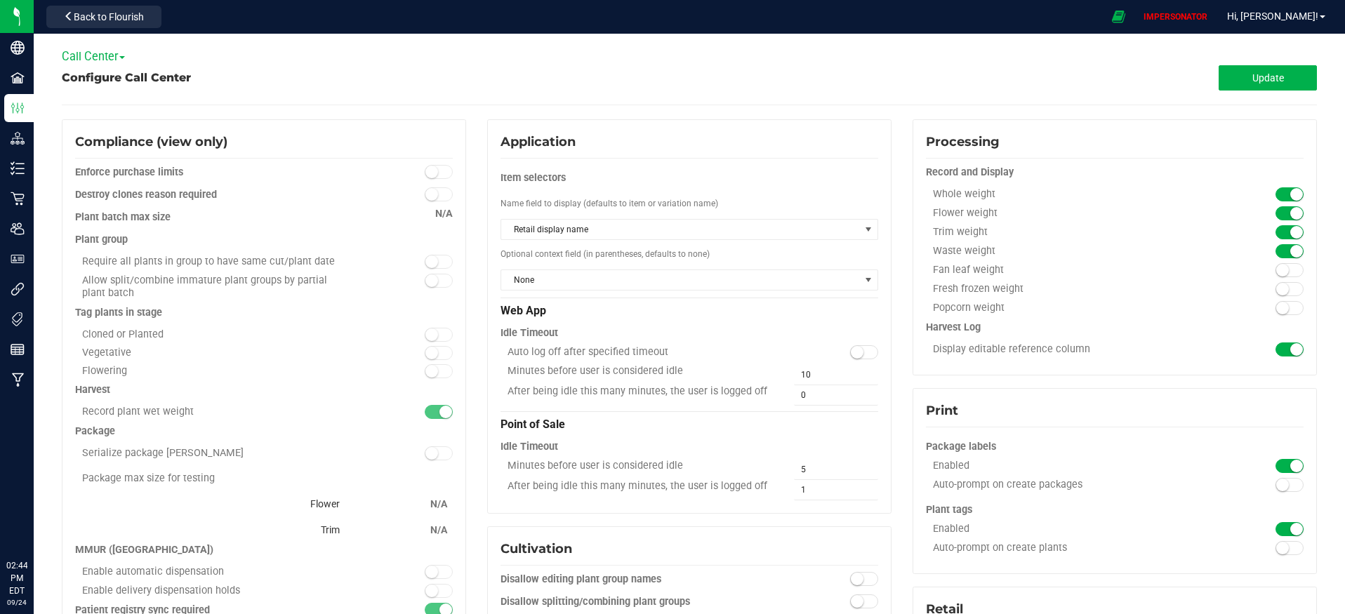
click at [95, 25] on button "Back to Flourish" at bounding box center [103, 17] width 115 height 22
click at [110, 13] on span "Back to Flourish" at bounding box center [109, 16] width 70 height 11
click at [117, 19] on span "Back to Flourish" at bounding box center [109, 16] width 70 height 11
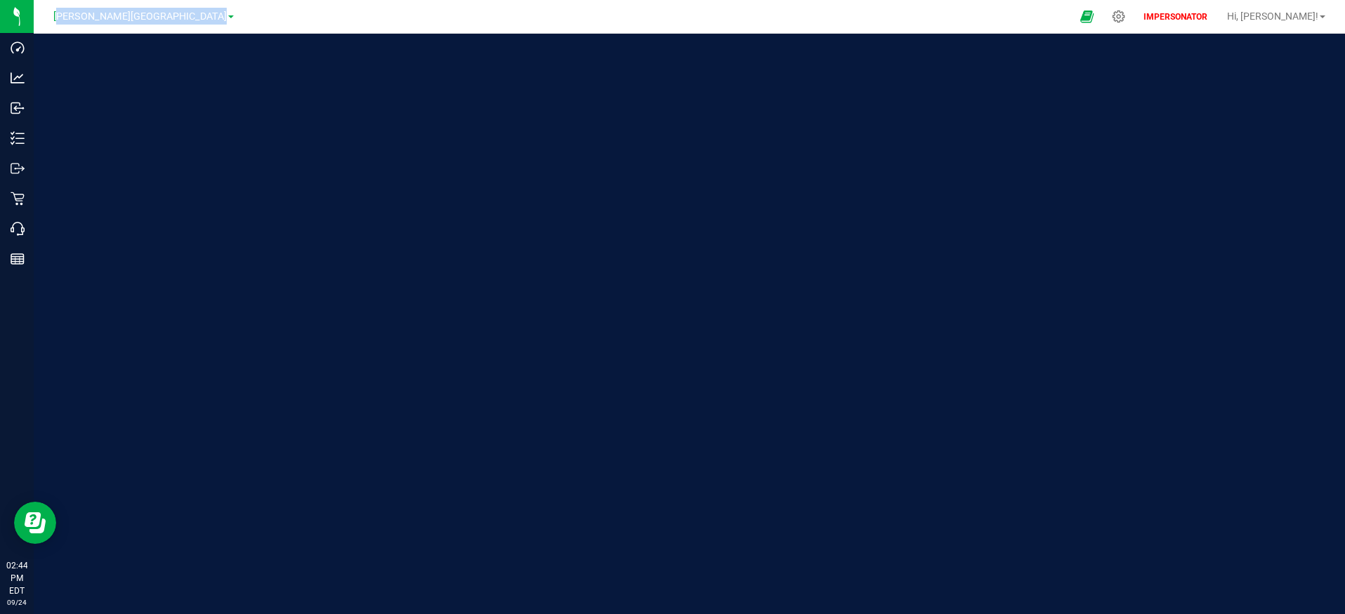
click at [117, 19] on span "[PERSON_NAME][GEOGRAPHIC_DATA]" at bounding box center [139, 17] width 173 height 12
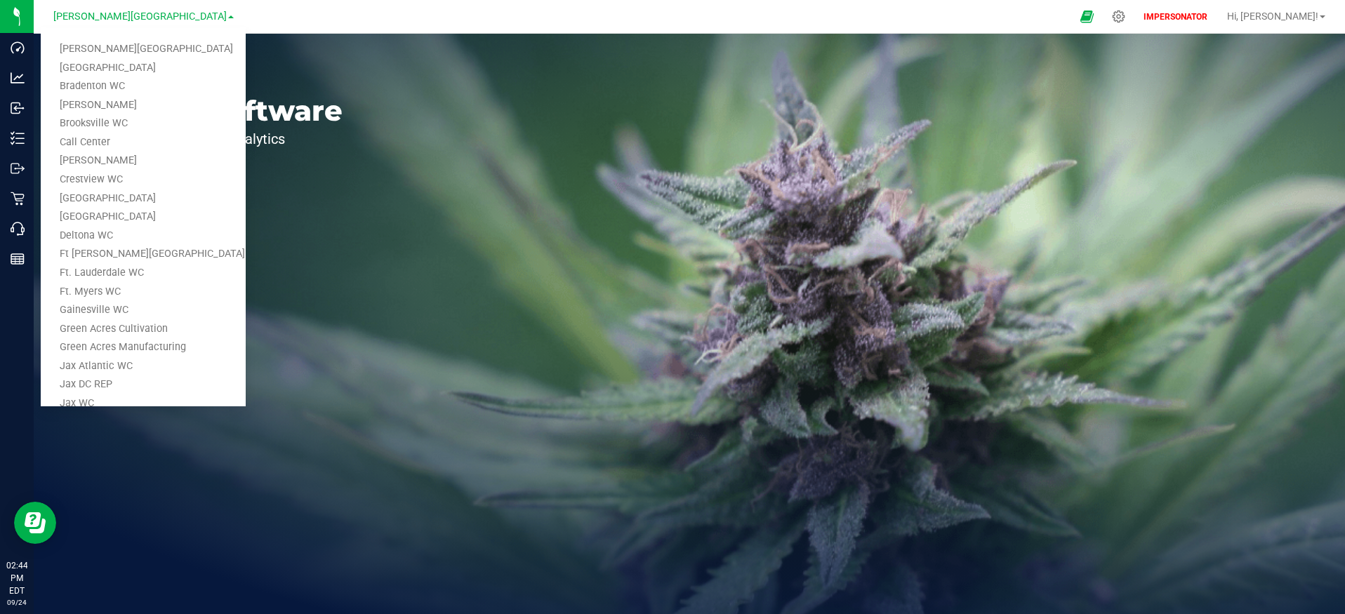
drag, startPoint x: 1025, startPoint y: 79, endPoint x: 1046, endPoint y: 65, distance: 25.3
click at [1037, 72] on div "Welcome to Flourish Software Seed-to-Sale Tracking & Analytics" at bounding box center [690, 324] width 1312 height 581
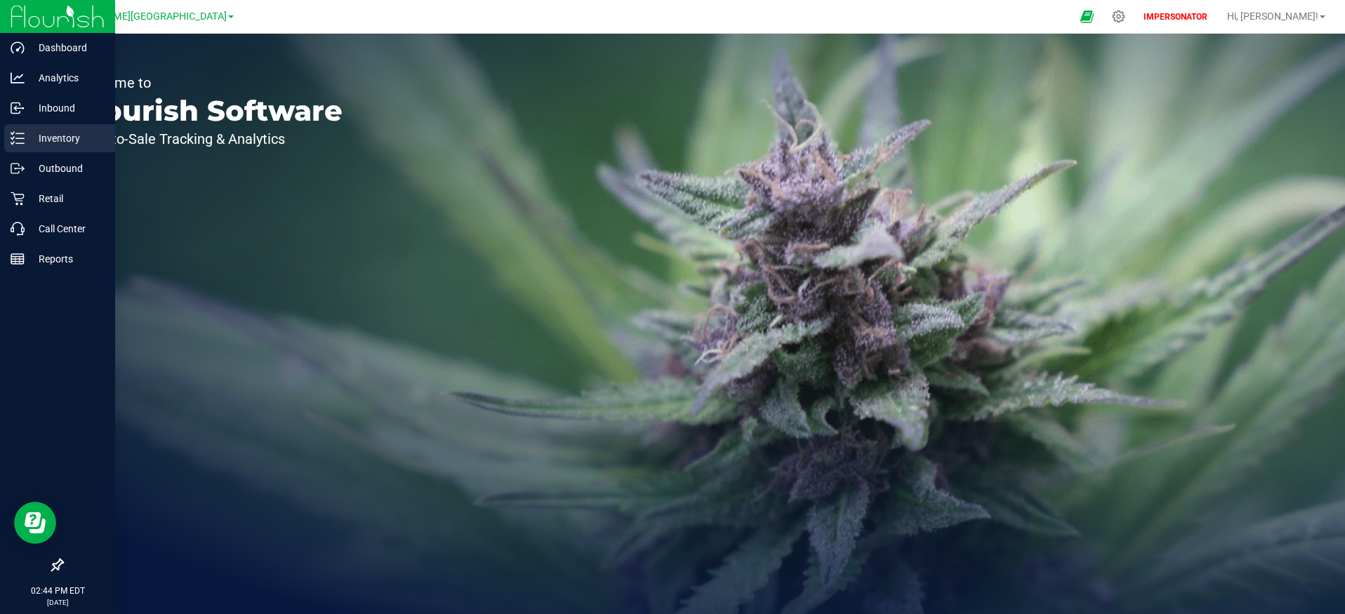
click at [25, 136] on p "Inventory" at bounding box center [67, 138] width 84 height 17
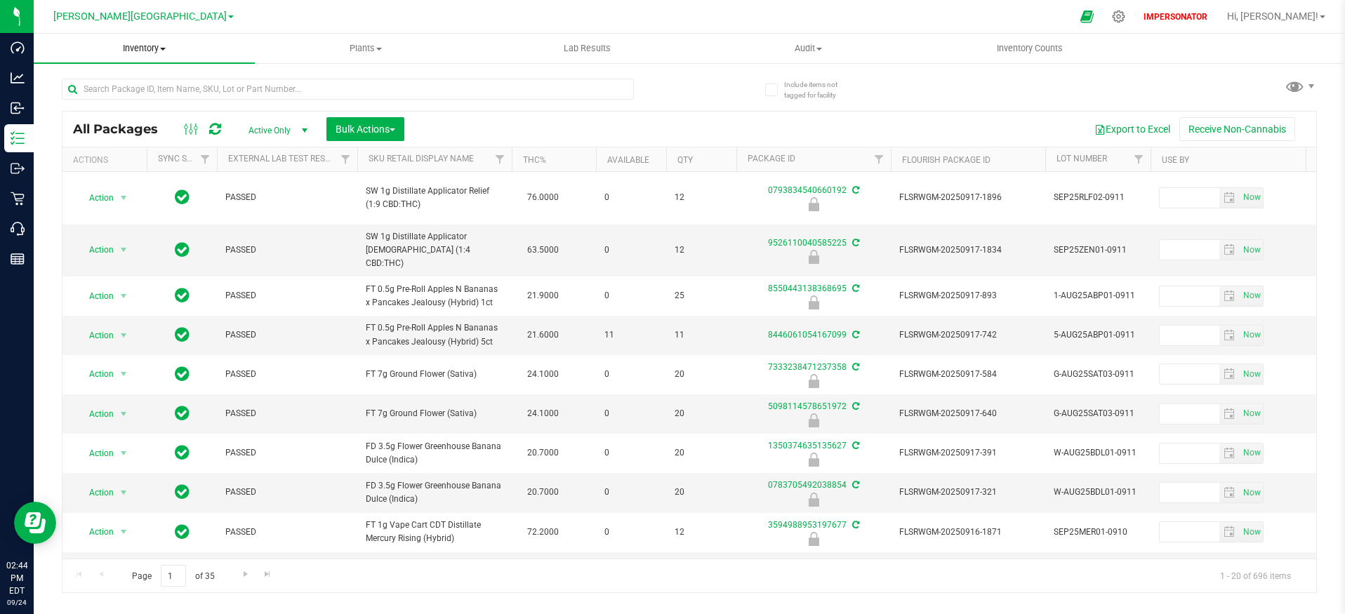
click at [152, 46] on span "Inventory" at bounding box center [144, 48] width 221 height 13
click at [145, 100] on li "All inventory" at bounding box center [144, 101] width 221 height 17
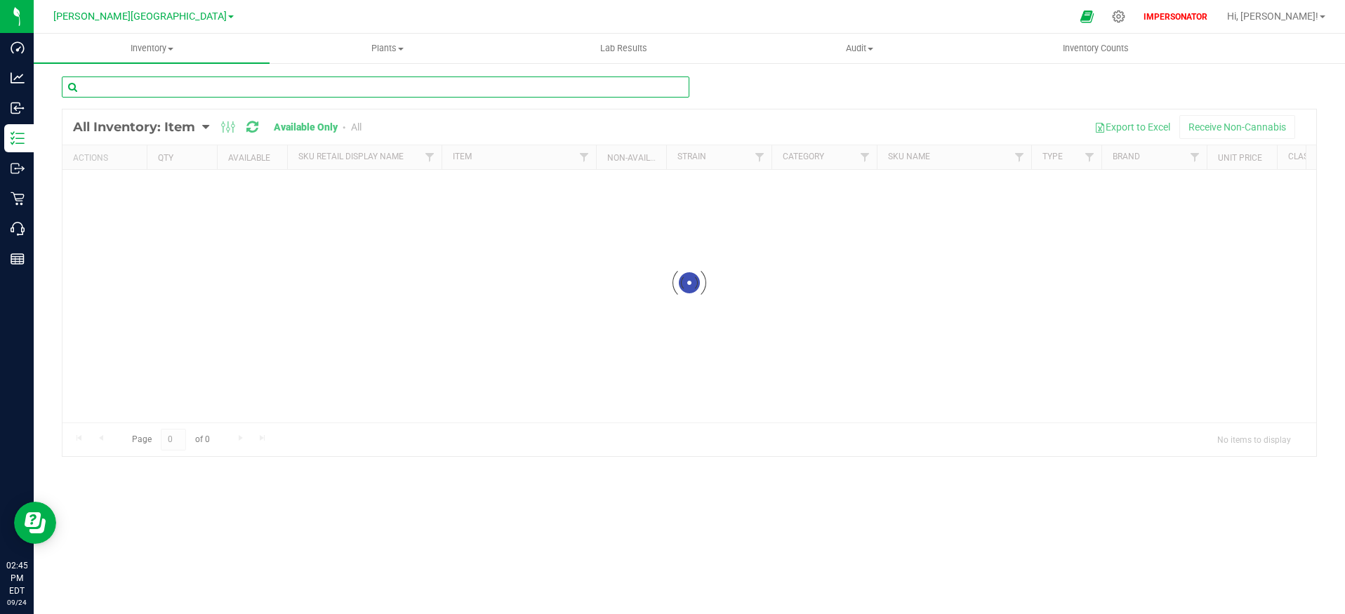
click at [219, 91] on input "text" at bounding box center [376, 87] width 628 height 21
paste input "193105"
drag, startPoint x: 147, startPoint y: 103, endPoint x: 144, endPoint y: 91, distance: 12.3
click at [147, 100] on div "193105" at bounding box center [376, 93] width 628 height 32
click at [144, 91] on input "193105" at bounding box center [376, 87] width 628 height 21
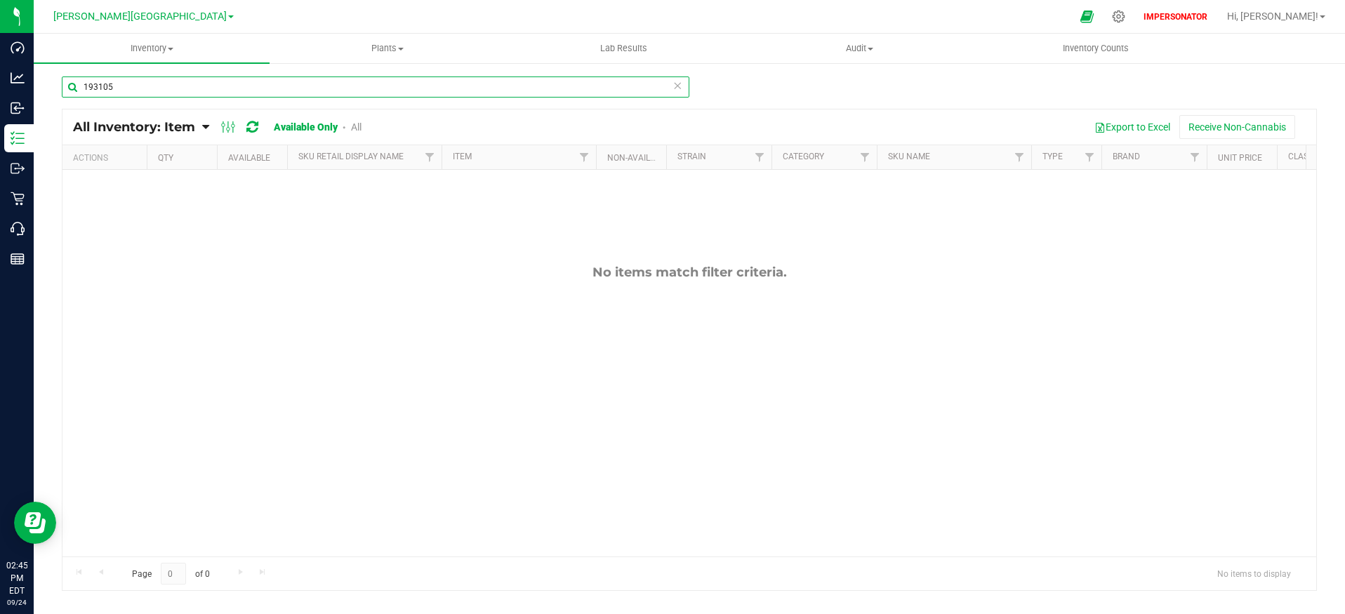
click at [144, 91] on input "193105" at bounding box center [376, 87] width 628 height 21
paste input "Dropper, Bottle - 15mL Glass CRP"
type input "Dropper, Bottle - 15mL Glass CRP"
click at [359, 129] on link "All" at bounding box center [356, 126] width 11 height 11
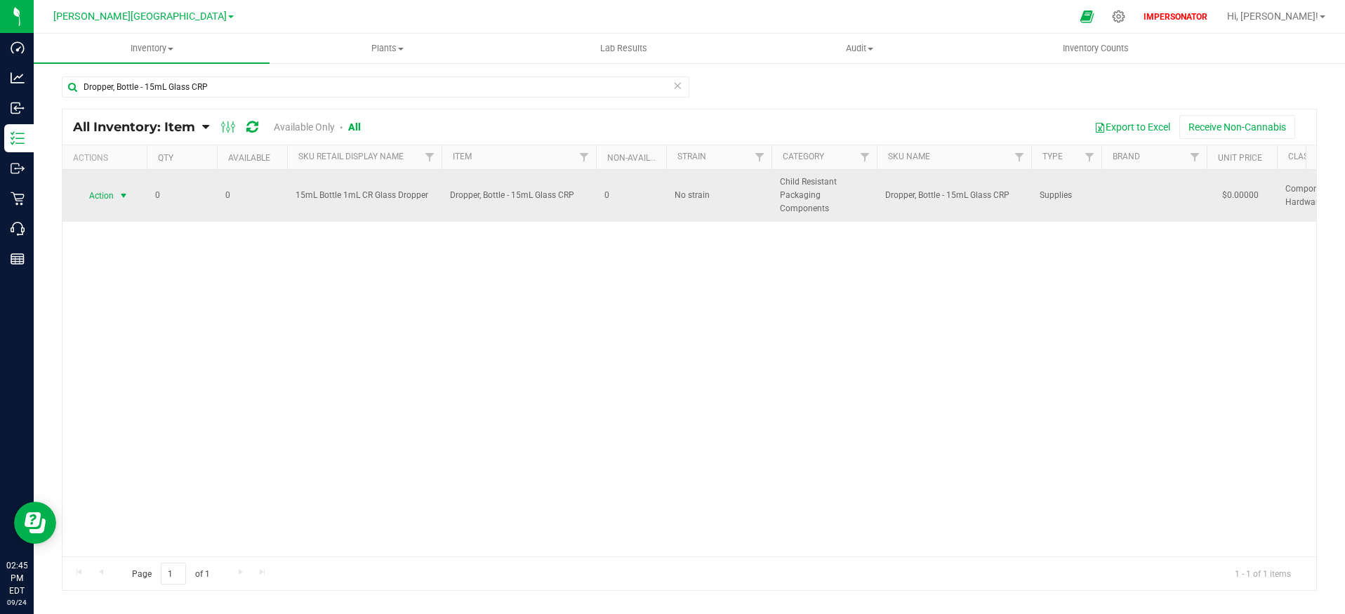
click at [118, 192] on span "select" at bounding box center [123, 195] width 11 height 11
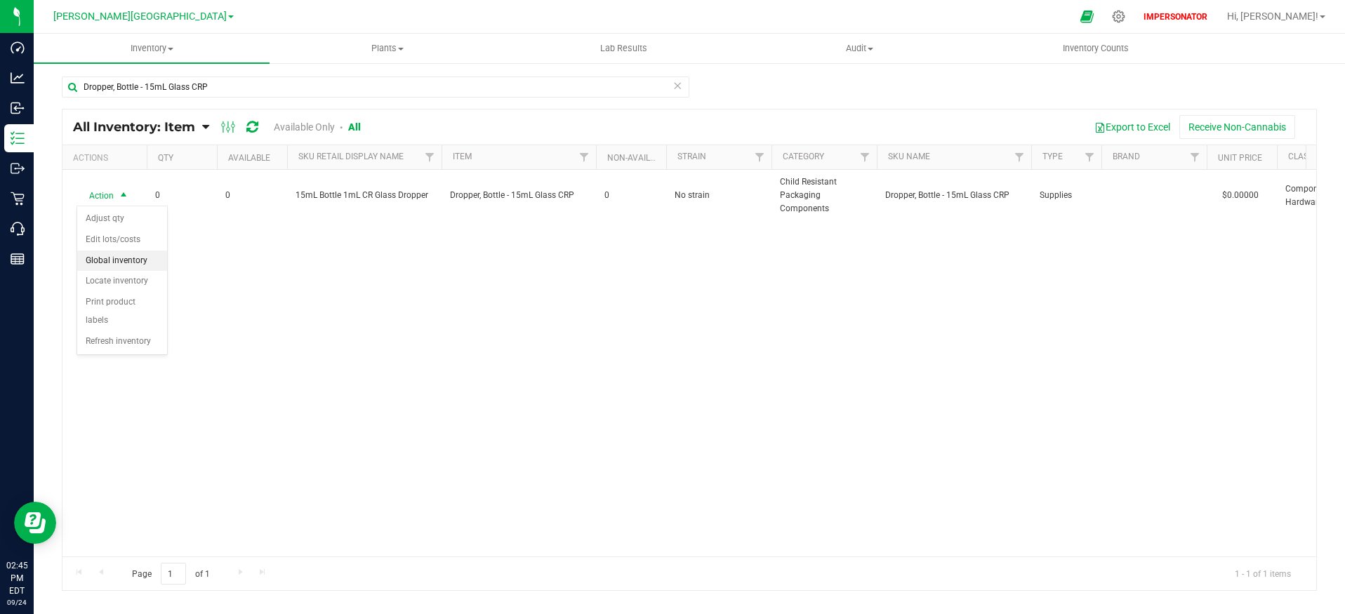
click at [118, 261] on li "Global inventory" at bounding box center [122, 261] width 90 height 21
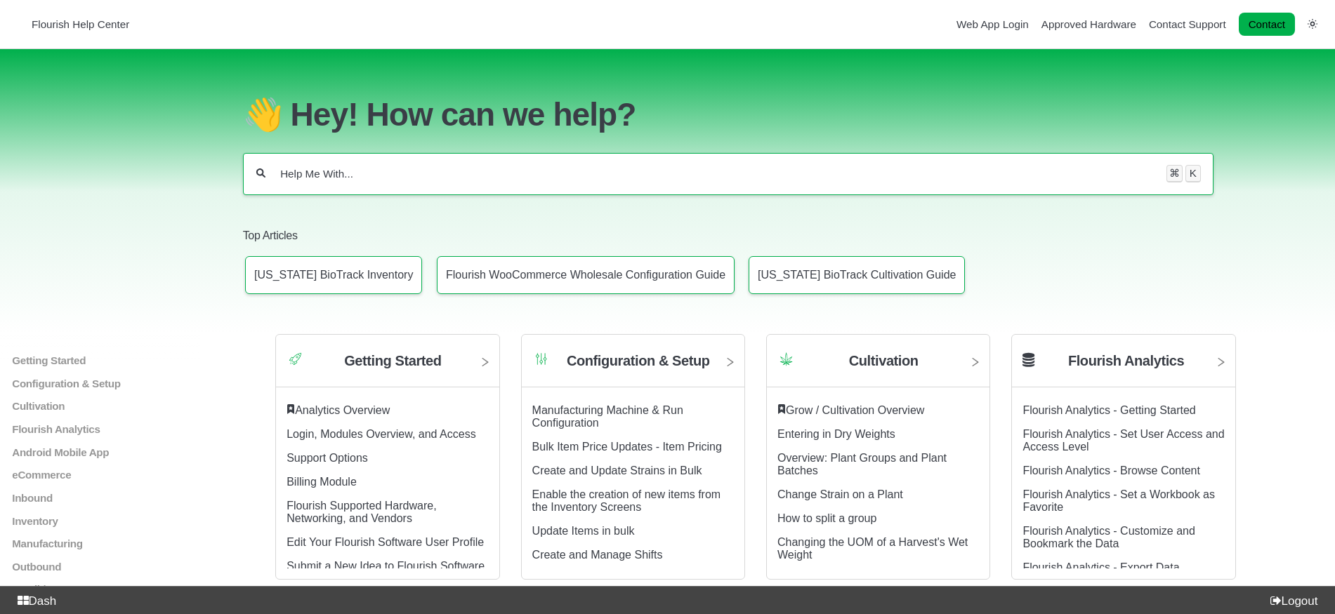
click at [407, 167] on input "Help Me With..." at bounding box center [716, 174] width 874 height 14
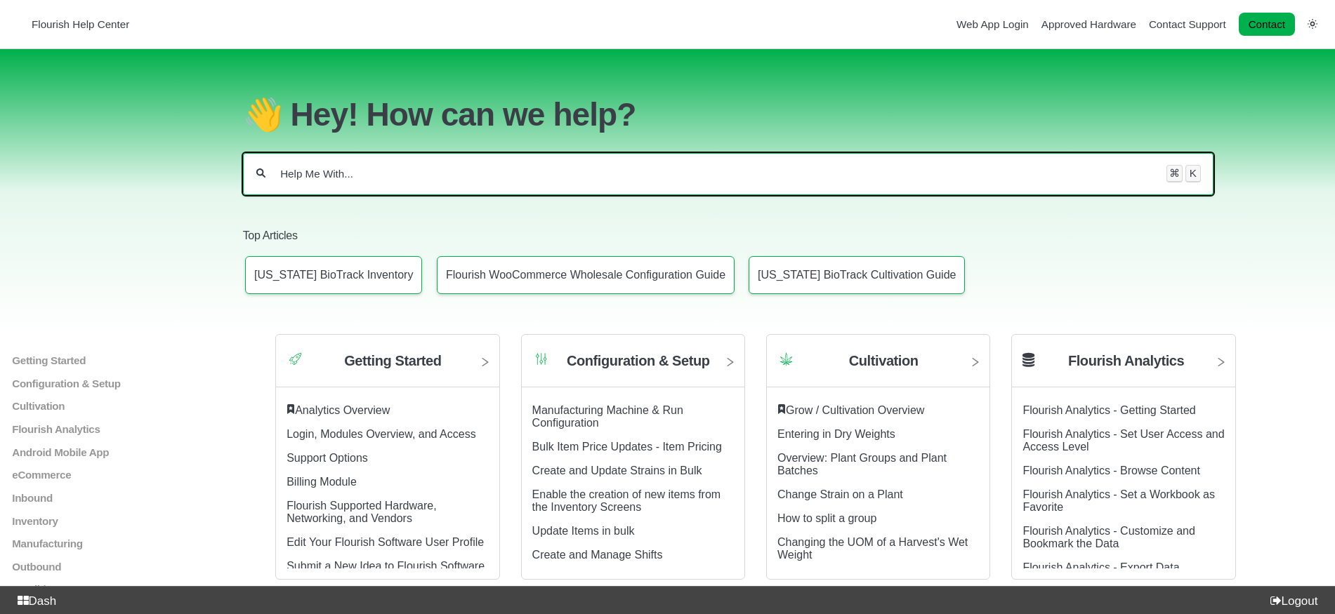
click at [573, 167] on input "Help Me With..." at bounding box center [716, 174] width 874 height 14
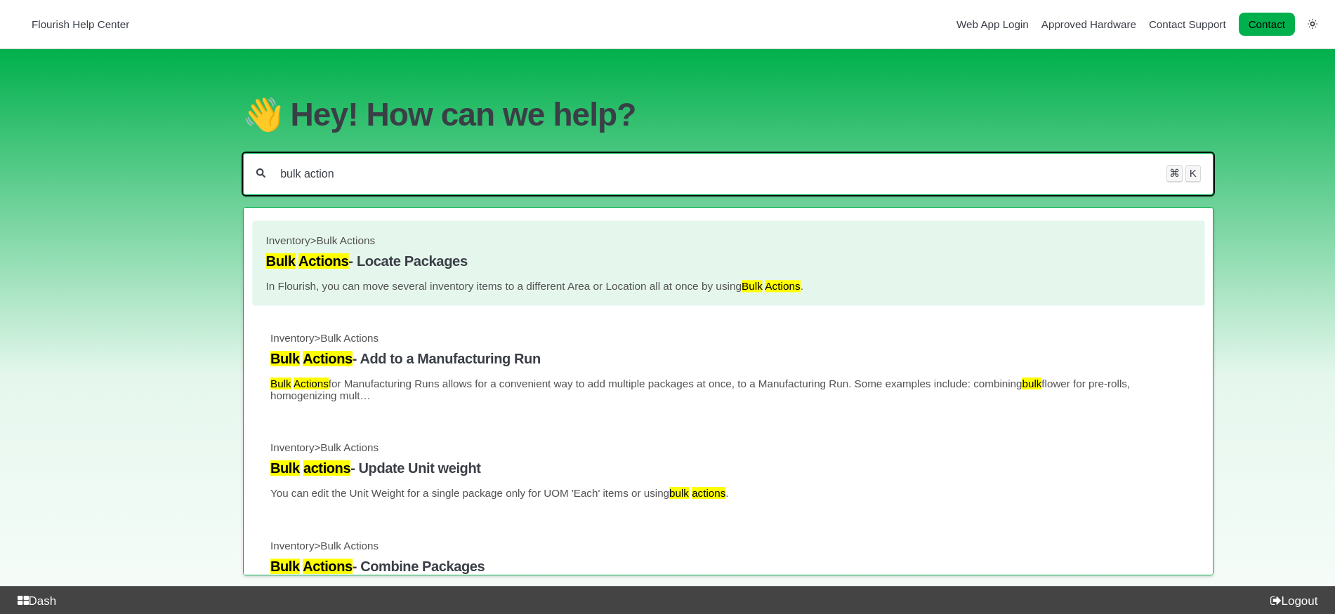
type input "bulk action"
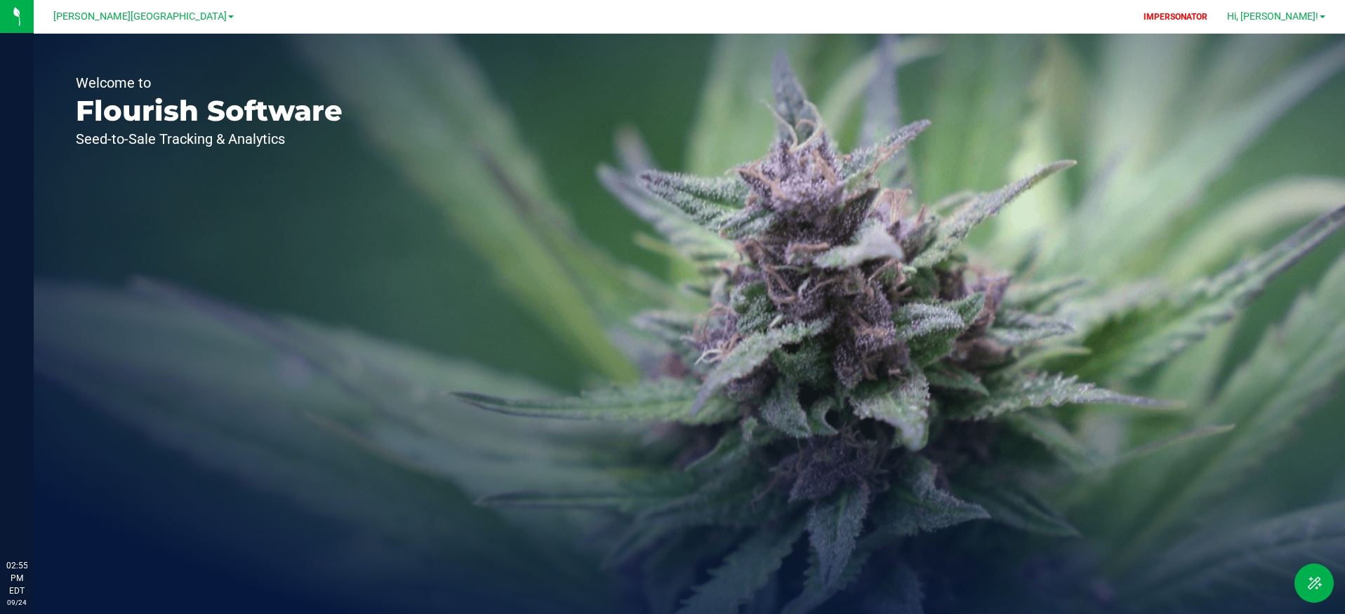
click at [1275, 19] on span "Hi, [PERSON_NAME]!" at bounding box center [1272, 16] width 91 height 11
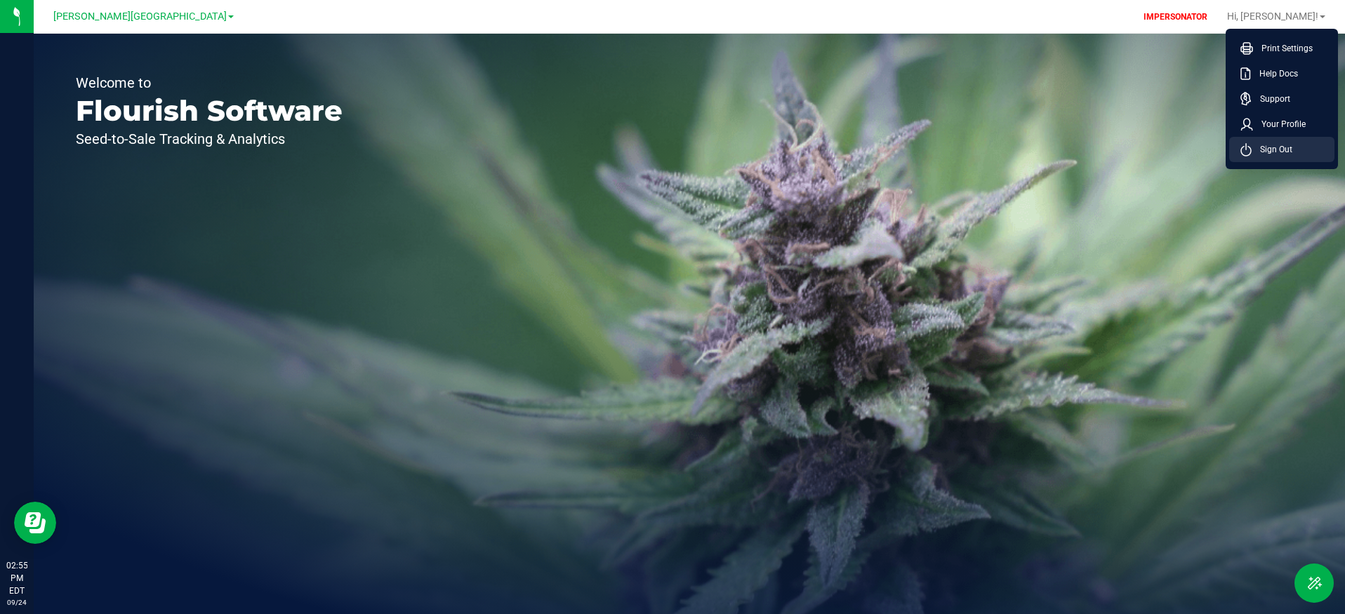
click at [1272, 150] on span "Sign Out" at bounding box center [1272, 150] width 41 height 14
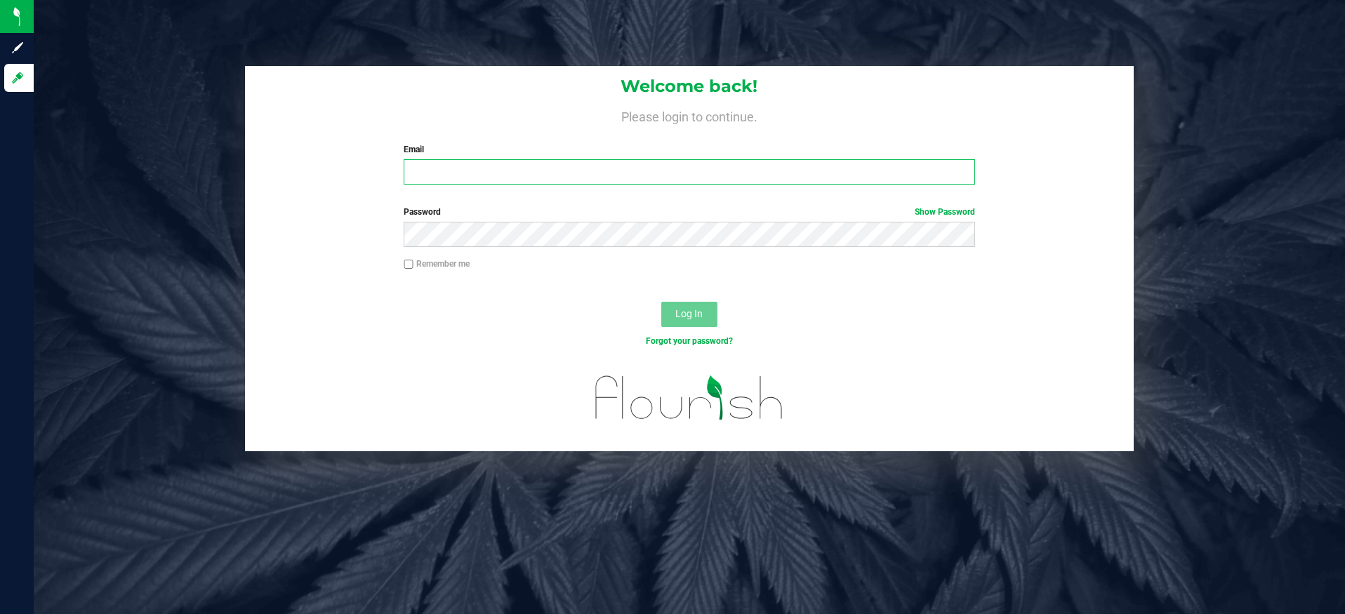
type input "[EMAIL_ADDRESS][DOMAIN_NAME]"
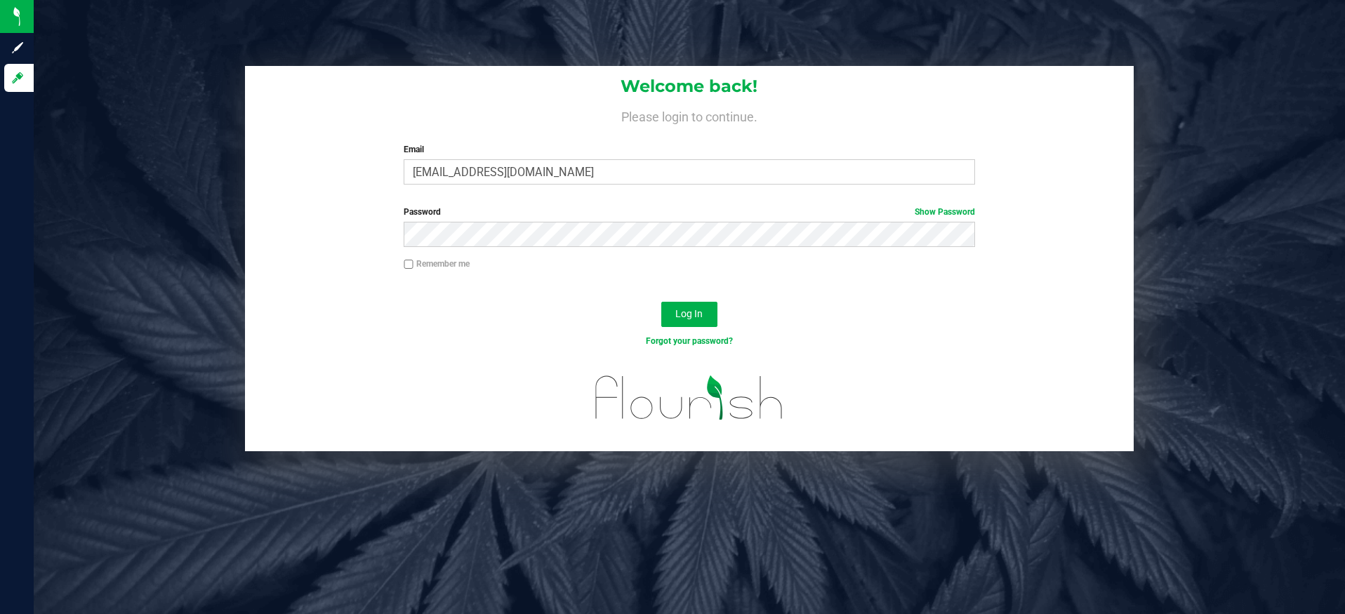
drag, startPoint x: 561, startPoint y: 265, endPoint x: 647, endPoint y: 301, distance: 92.8
click at [564, 265] on div "Remember me" at bounding box center [689, 266] width 593 height 16
click at [662, 312] on button "Log In" at bounding box center [689, 314] width 56 height 25
